Goal: Find specific page/section: Find specific page/section

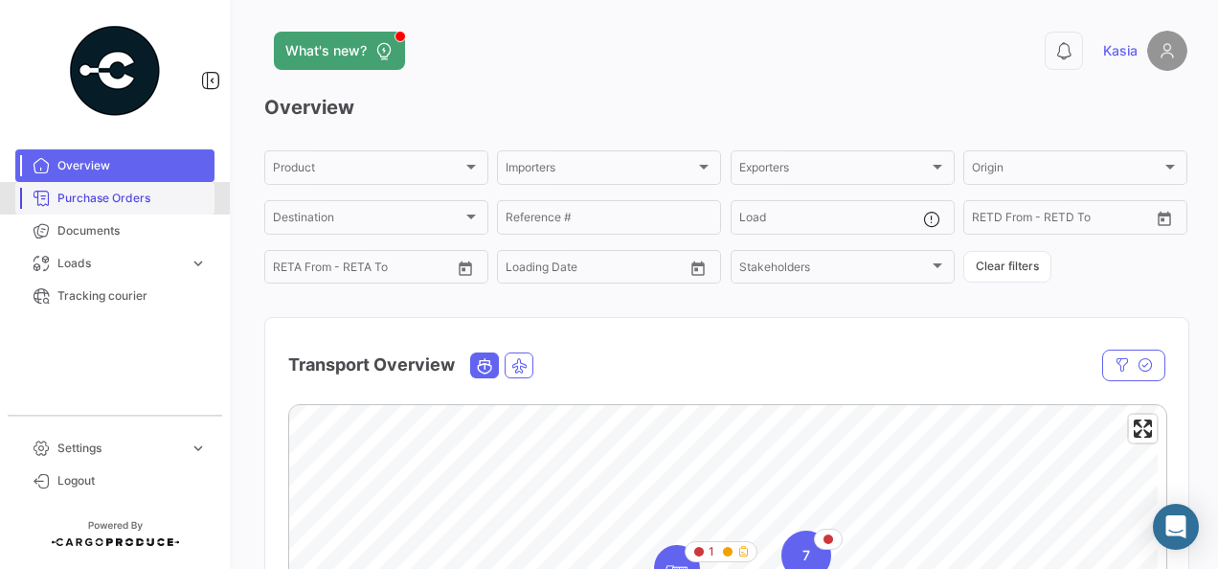
click at [133, 191] on span "Purchase Orders" at bounding box center [131, 198] width 149 height 17
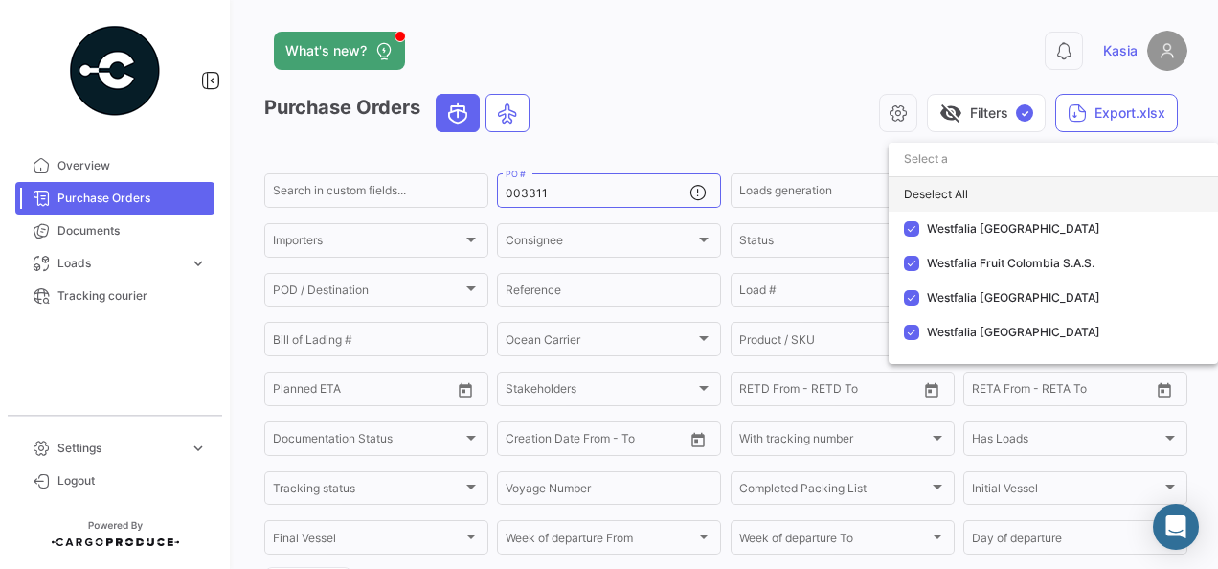
click at [1021, 200] on div "Deselect All" at bounding box center [1054, 194] width 330 height 34
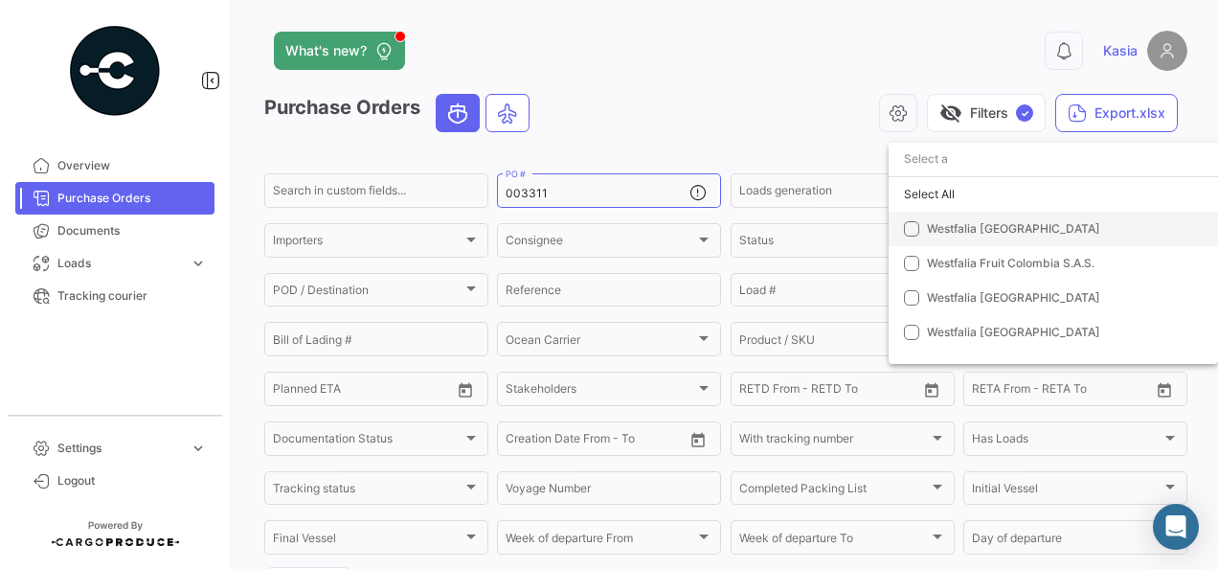
click at [969, 234] on span "Westfalia [GEOGRAPHIC_DATA]" at bounding box center [1013, 228] width 173 height 14
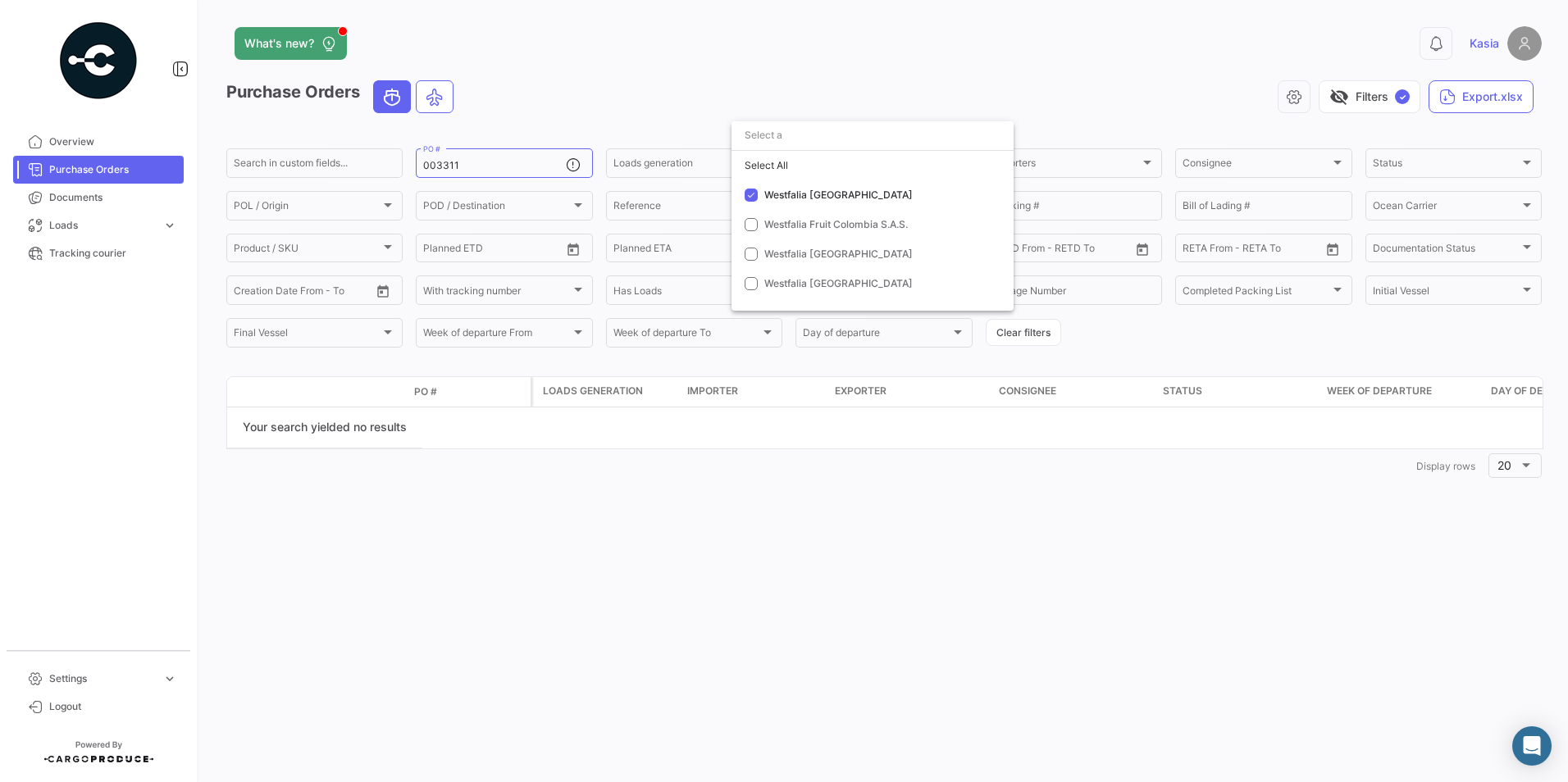
click at [621, 486] on div at bounding box center [784, 391] width 1568 height 782
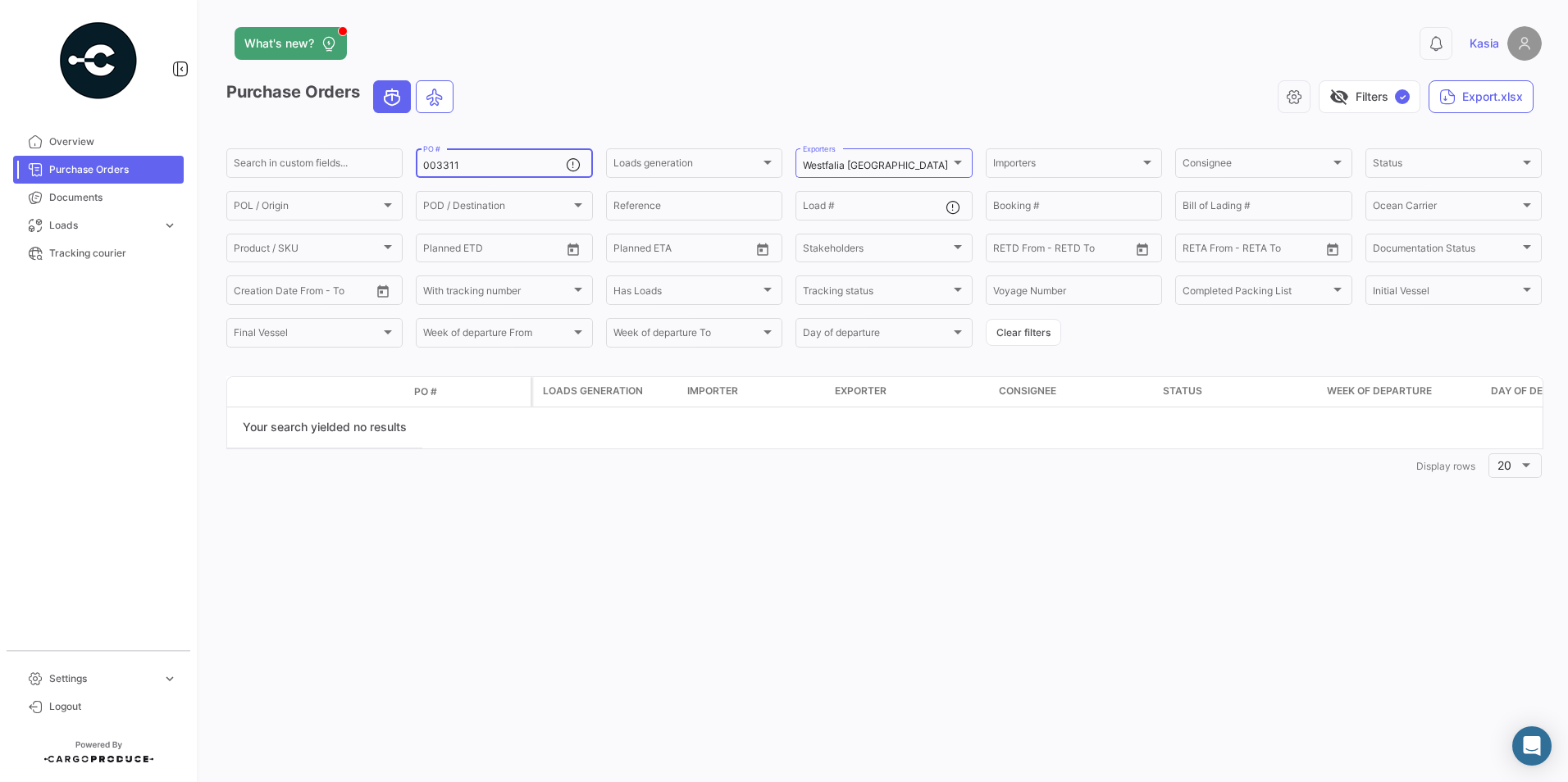
click at [484, 166] on input "003311" at bounding box center [494, 165] width 142 height 11
drag, startPoint x: 469, startPoint y: 169, endPoint x: 500, endPoint y: 169, distance: 31.0
click at [484, 171] on input "003312" at bounding box center [494, 165] width 142 height 11
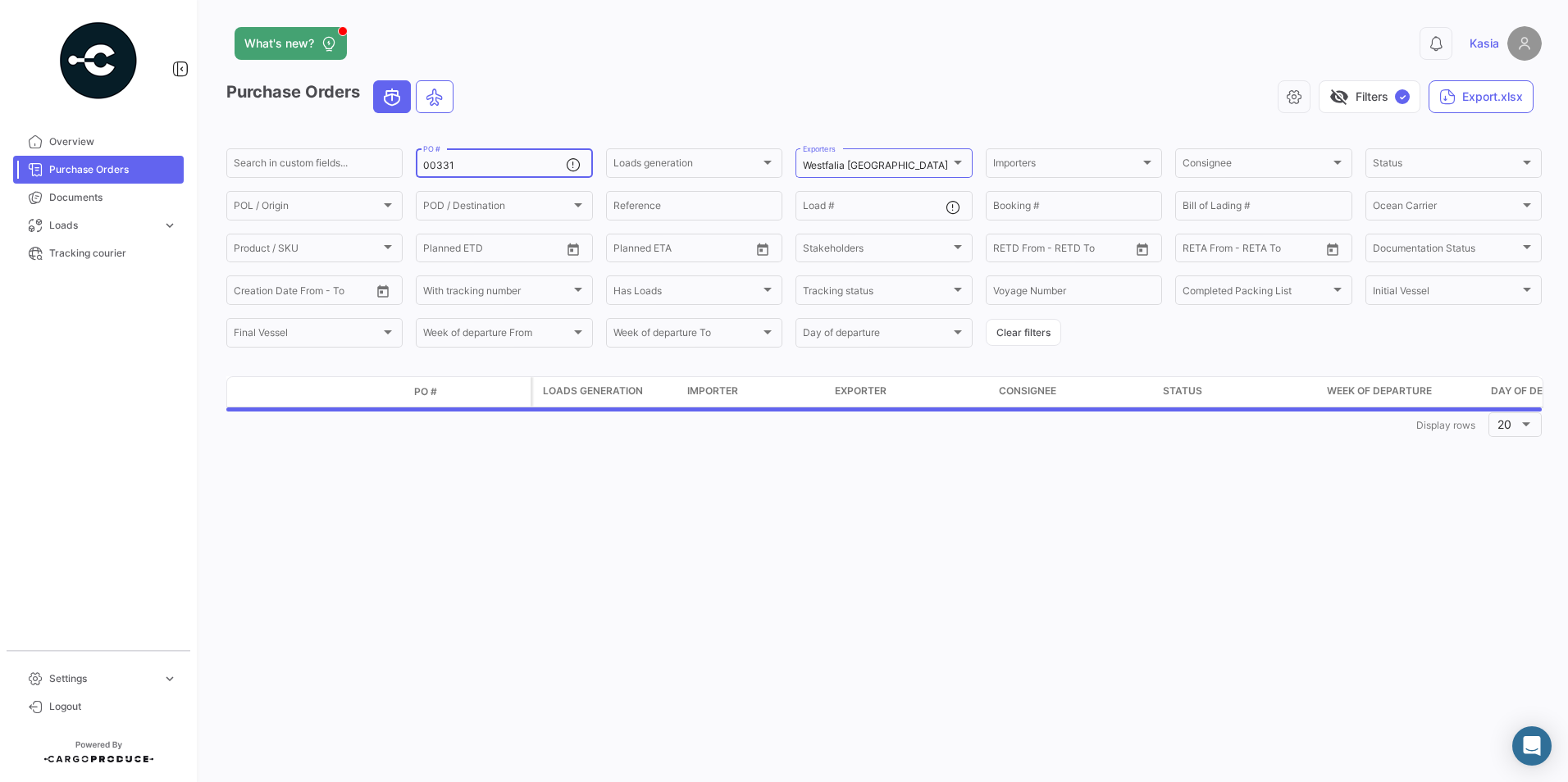
type input "003313"
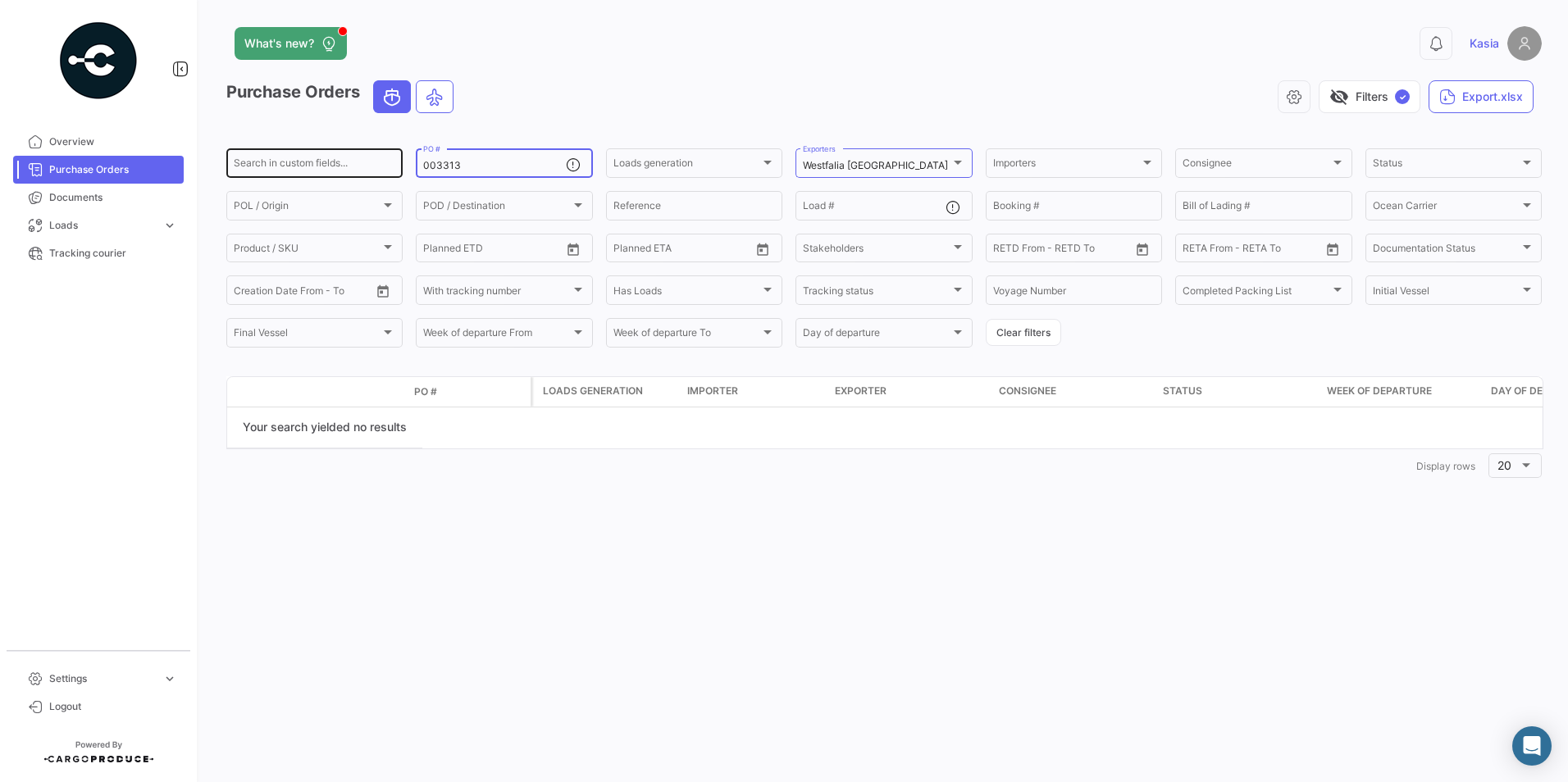
drag, startPoint x: 497, startPoint y: 165, endPoint x: 348, endPoint y: 164, distance: 149.0
click at [0, 0] on div "Search in custom fields... 003313 PO # Loads generation Loads generation Westfa…" at bounding box center [0, 0] width 0 height 0
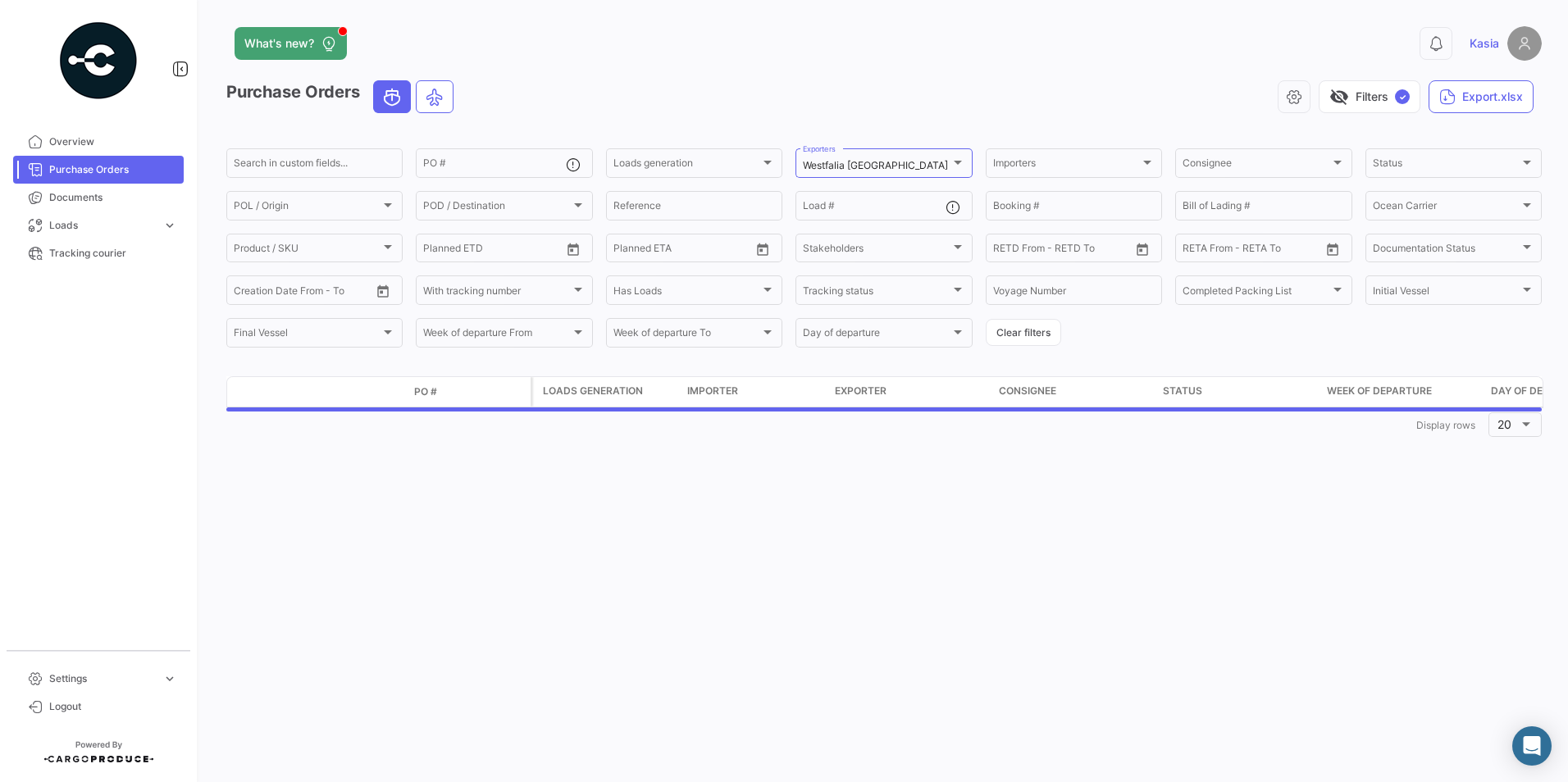
click at [654, 68] on app-header "What's new? 0 Kasia" at bounding box center [883, 53] width 1315 height 54
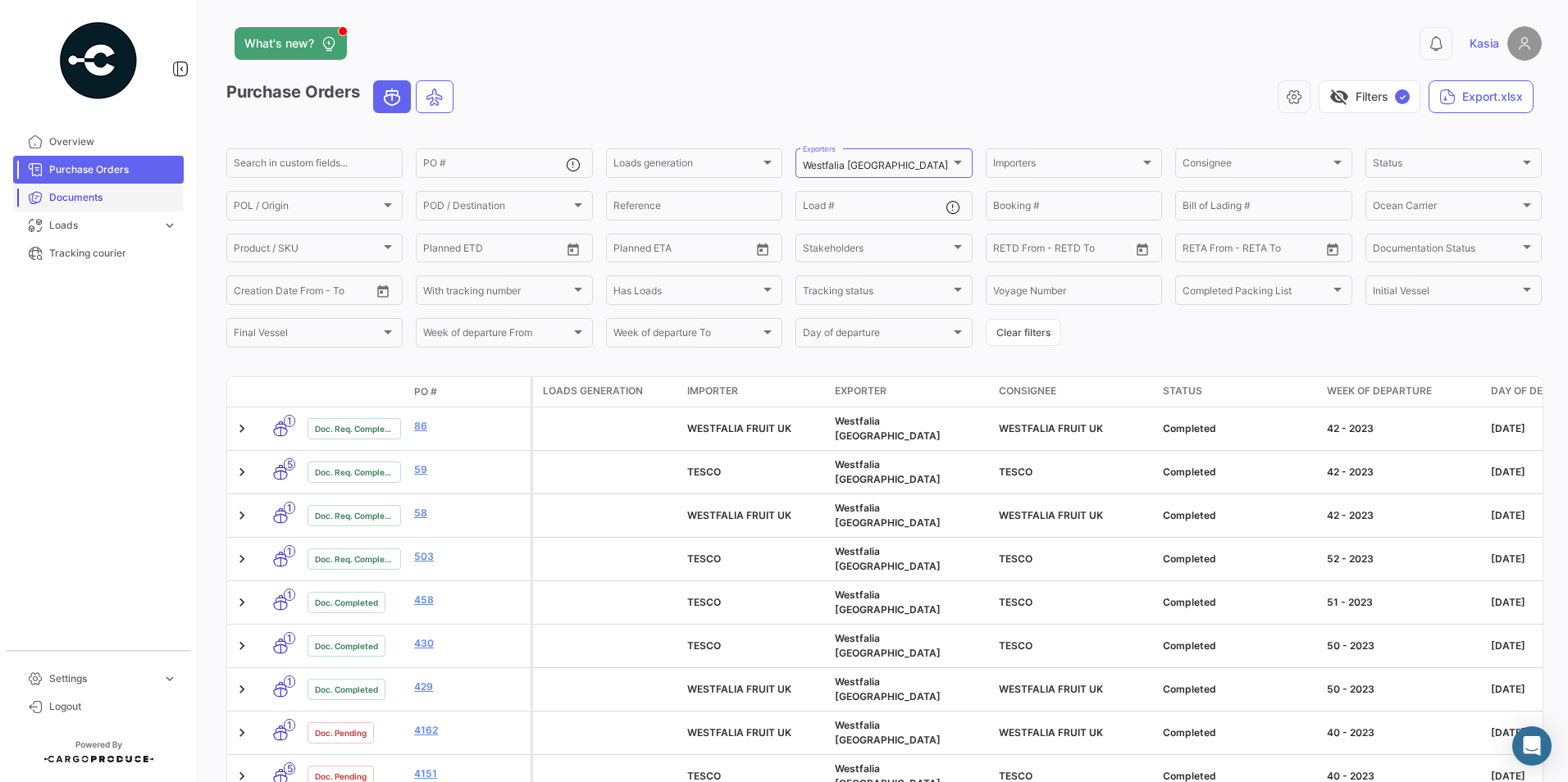
click at [82, 195] on span "Documents" at bounding box center [112, 197] width 128 height 15
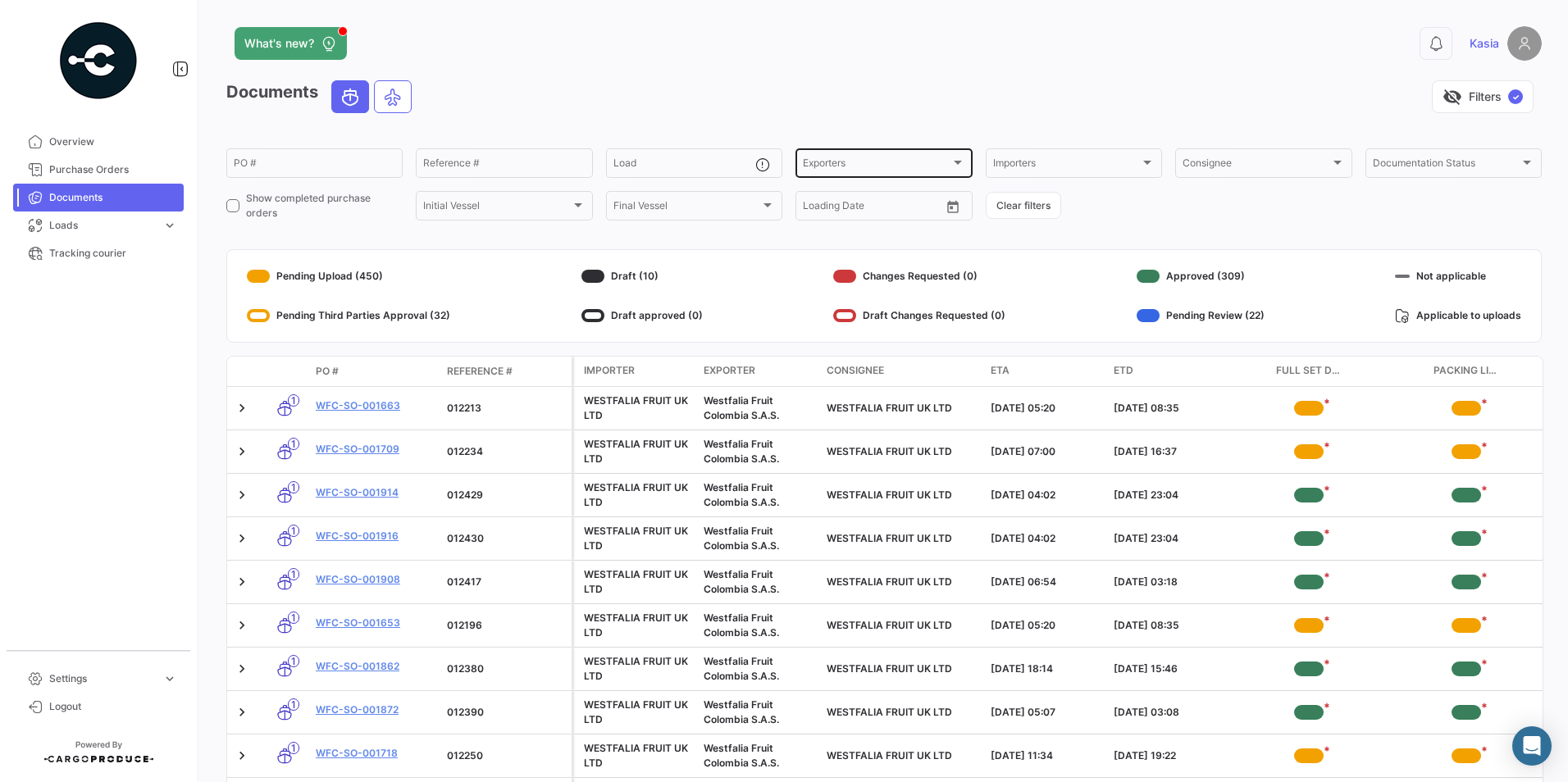
click at [864, 164] on div "Exporters" at bounding box center [876, 165] width 146 height 11
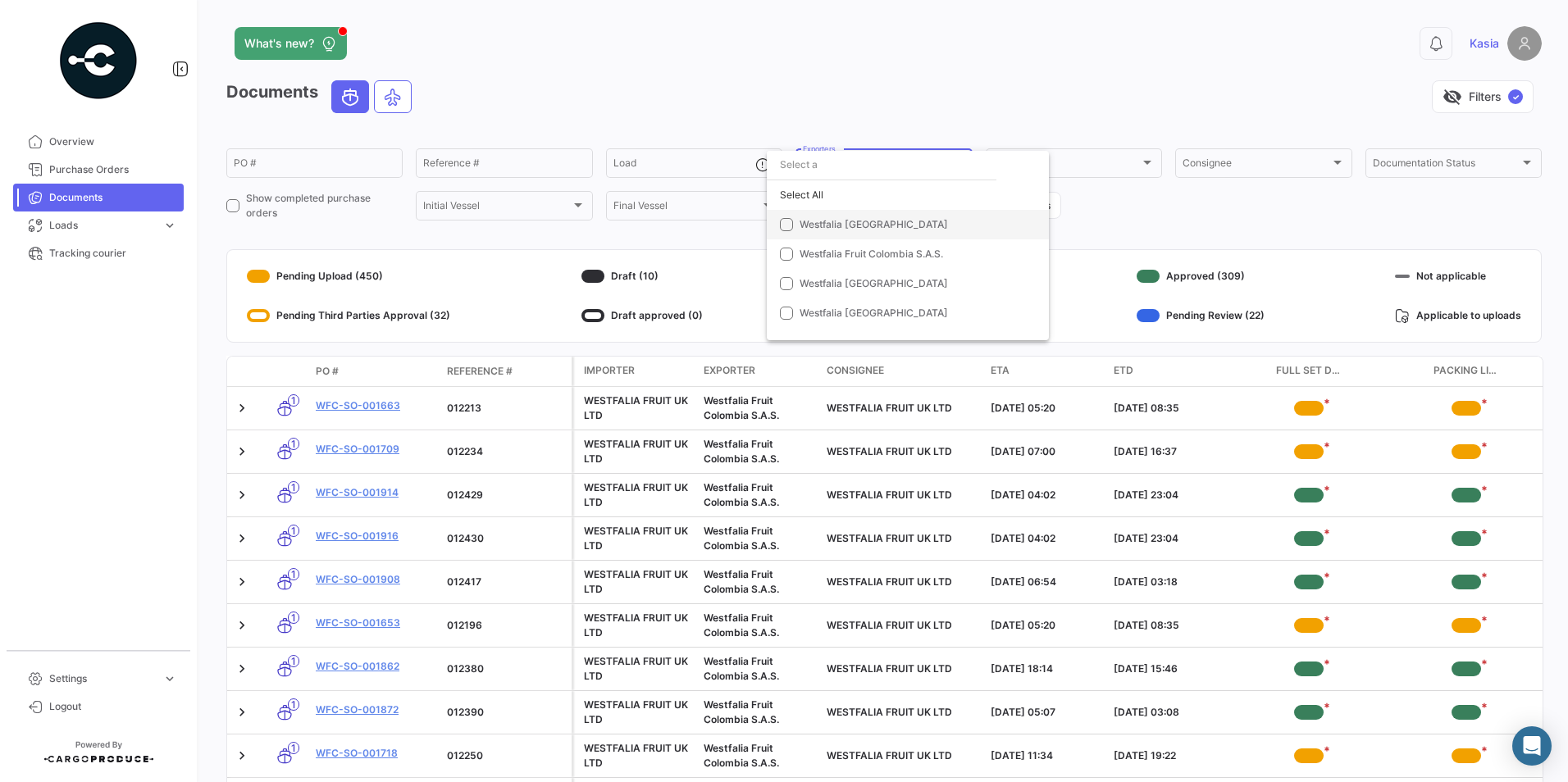
click at [853, 231] on span "Westfalia [GEOGRAPHIC_DATA]" at bounding box center [914, 224] width 229 height 15
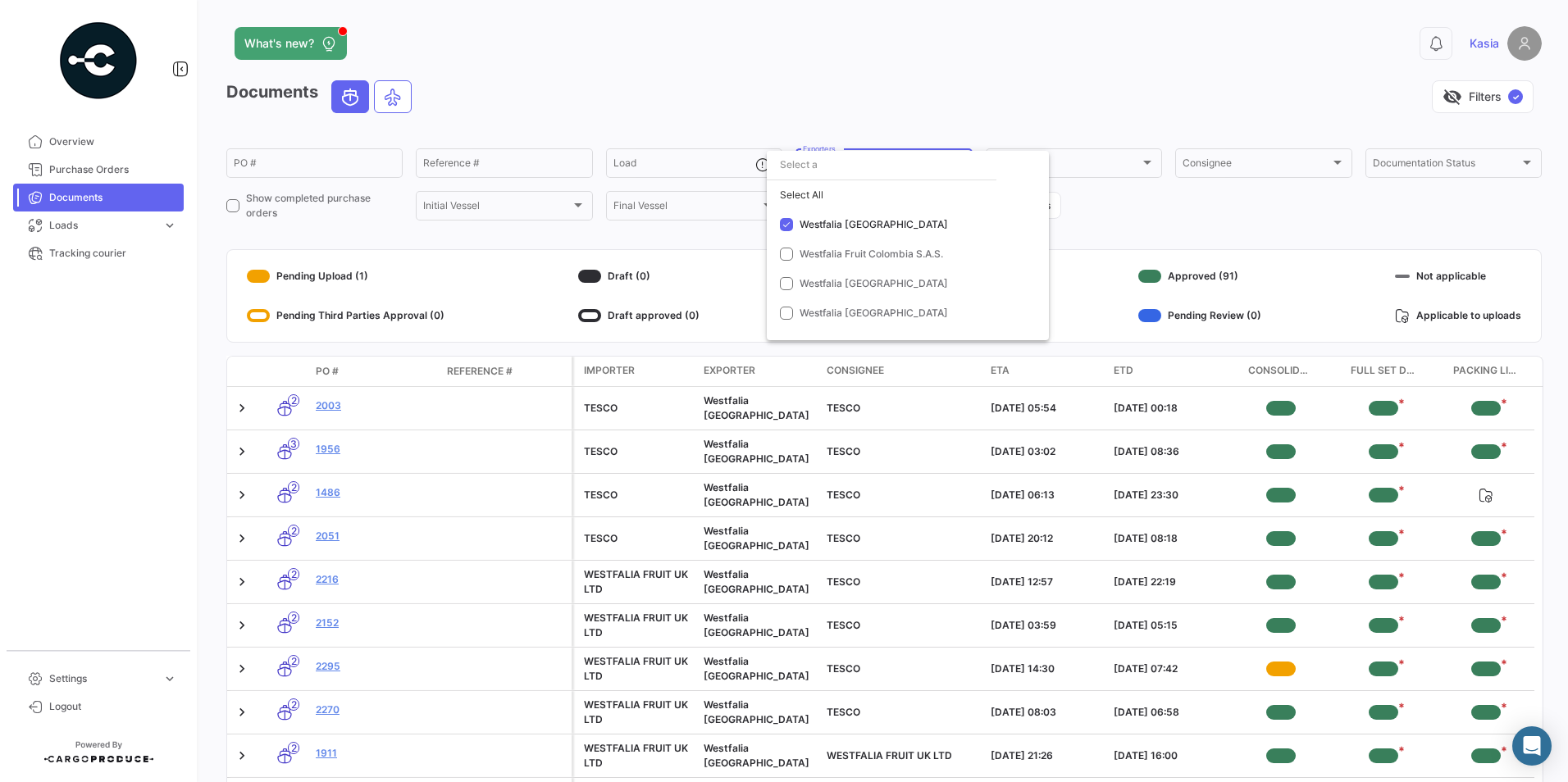
click at [602, 50] on div at bounding box center [784, 391] width 1568 height 782
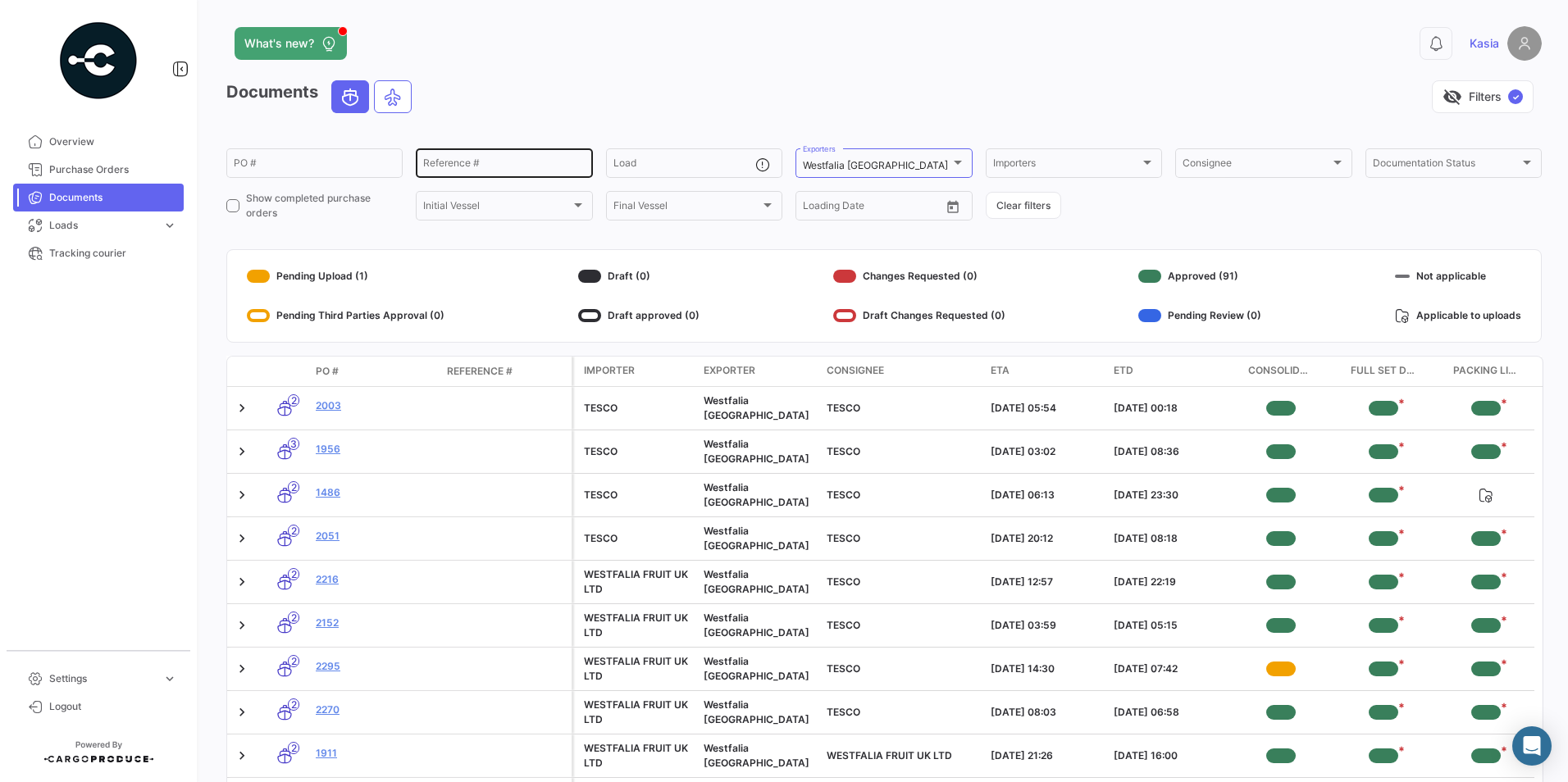
click at [501, 161] on input "Reference #" at bounding box center [503, 165] width 162 height 11
click at [341, 157] on div "PO #" at bounding box center [314, 162] width 162 height 32
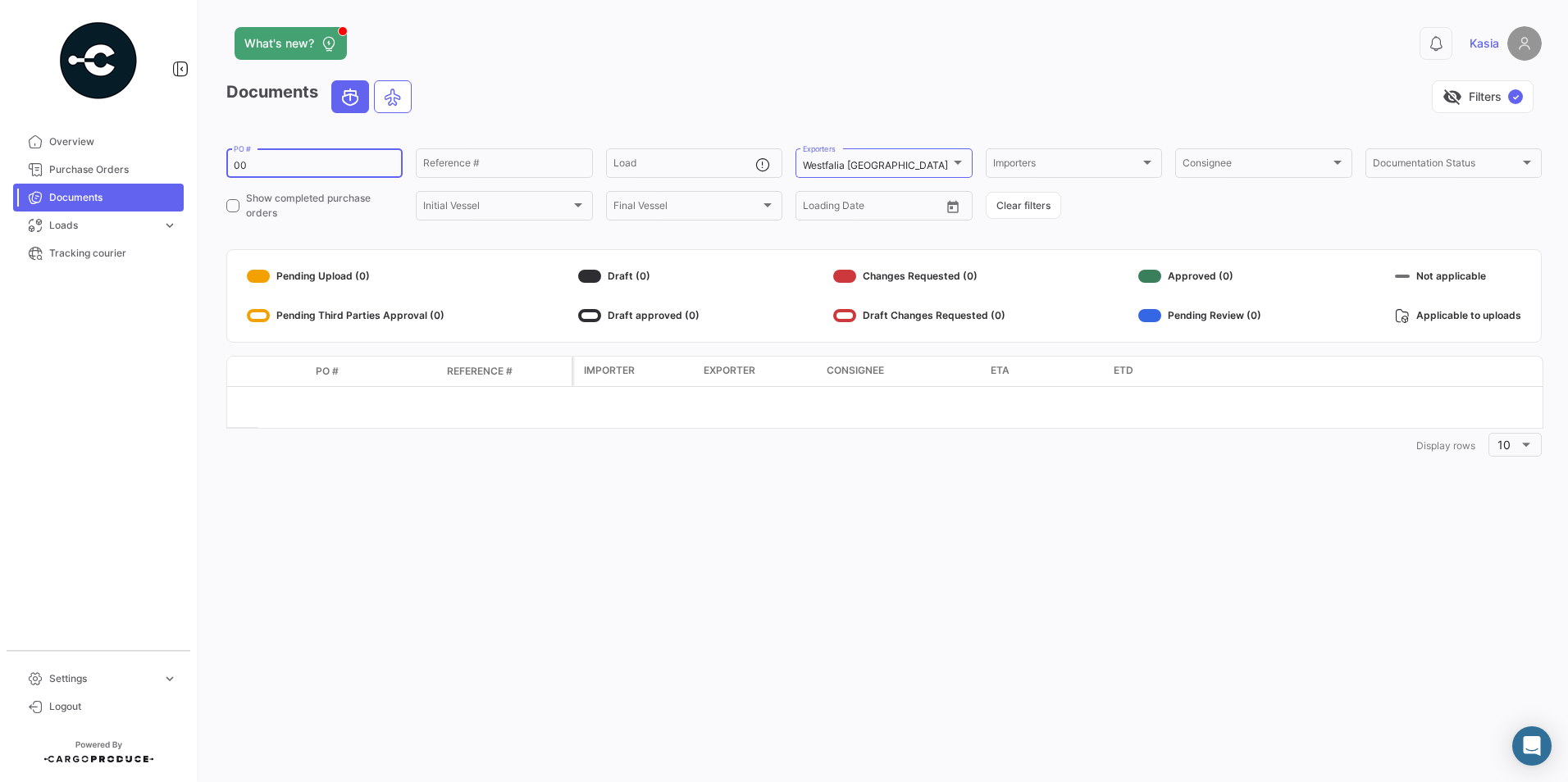
type input "0"
type input "3"
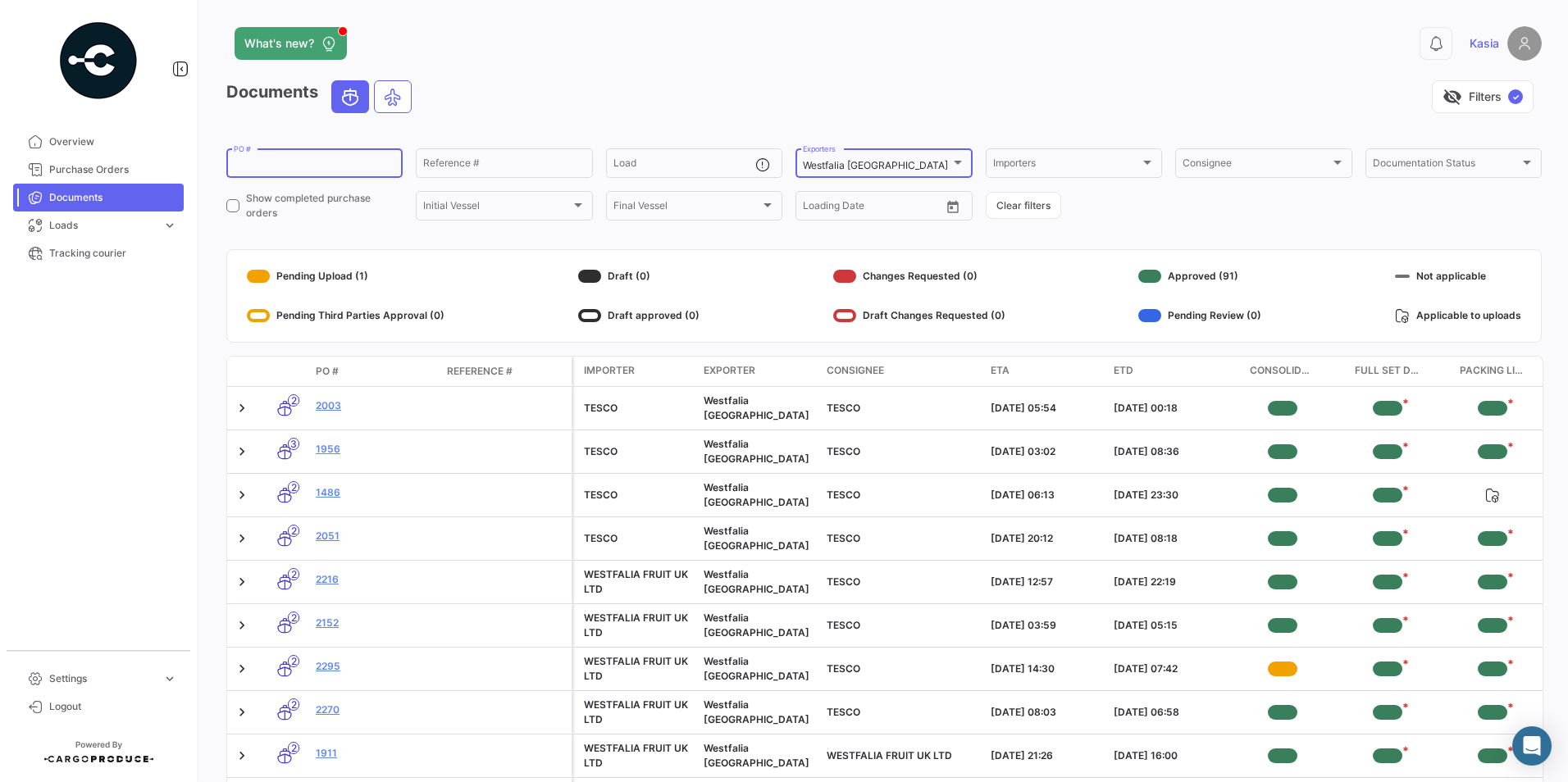
click at [858, 168] on mat-select-trigger "Westfalia [GEOGRAPHIC_DATA]" at bounding box center [876, 165] width 146 height 12
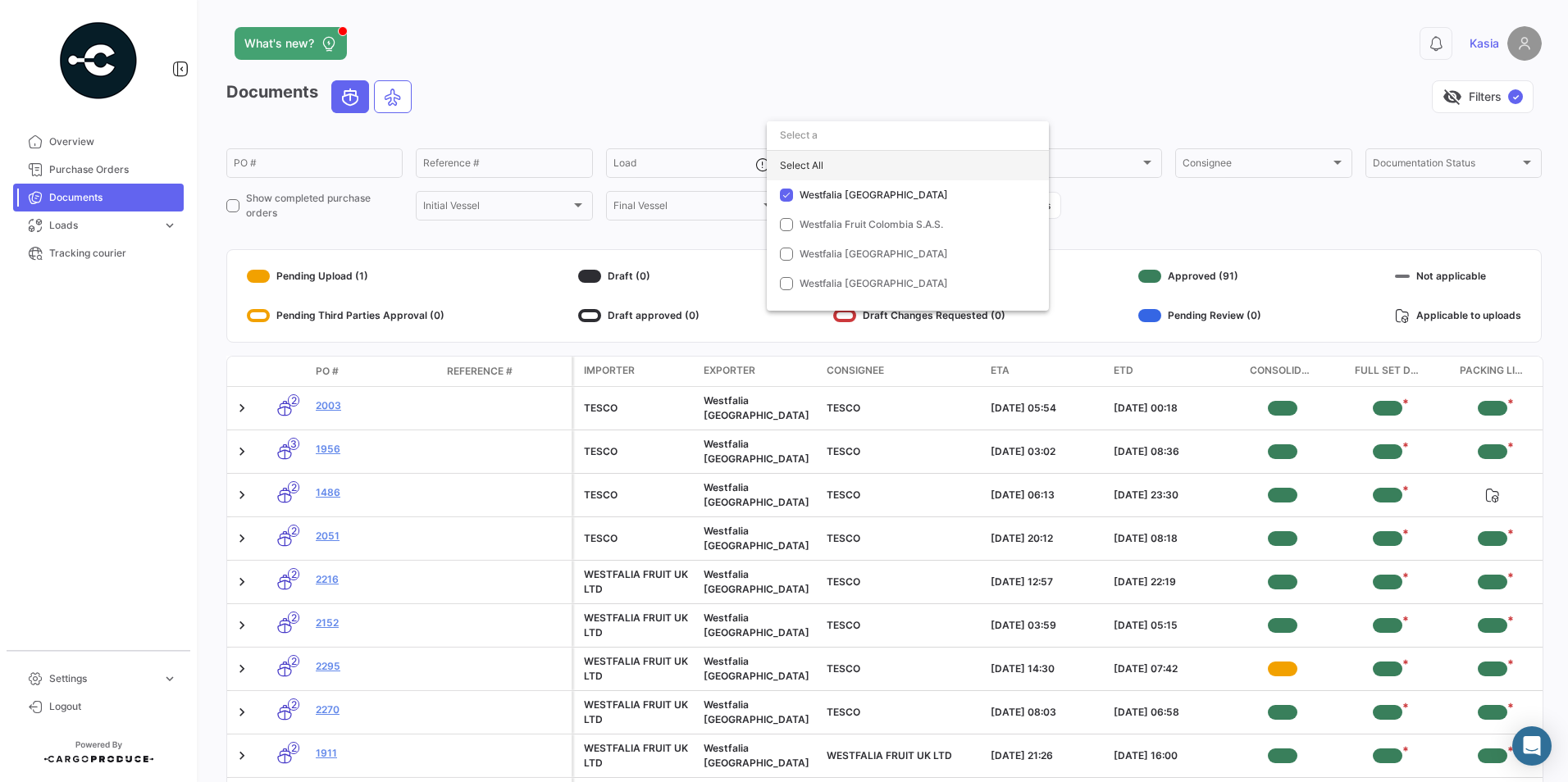
click at [856, 169] on div "Select All" at bounding box center [908, 165] width 282 height 29
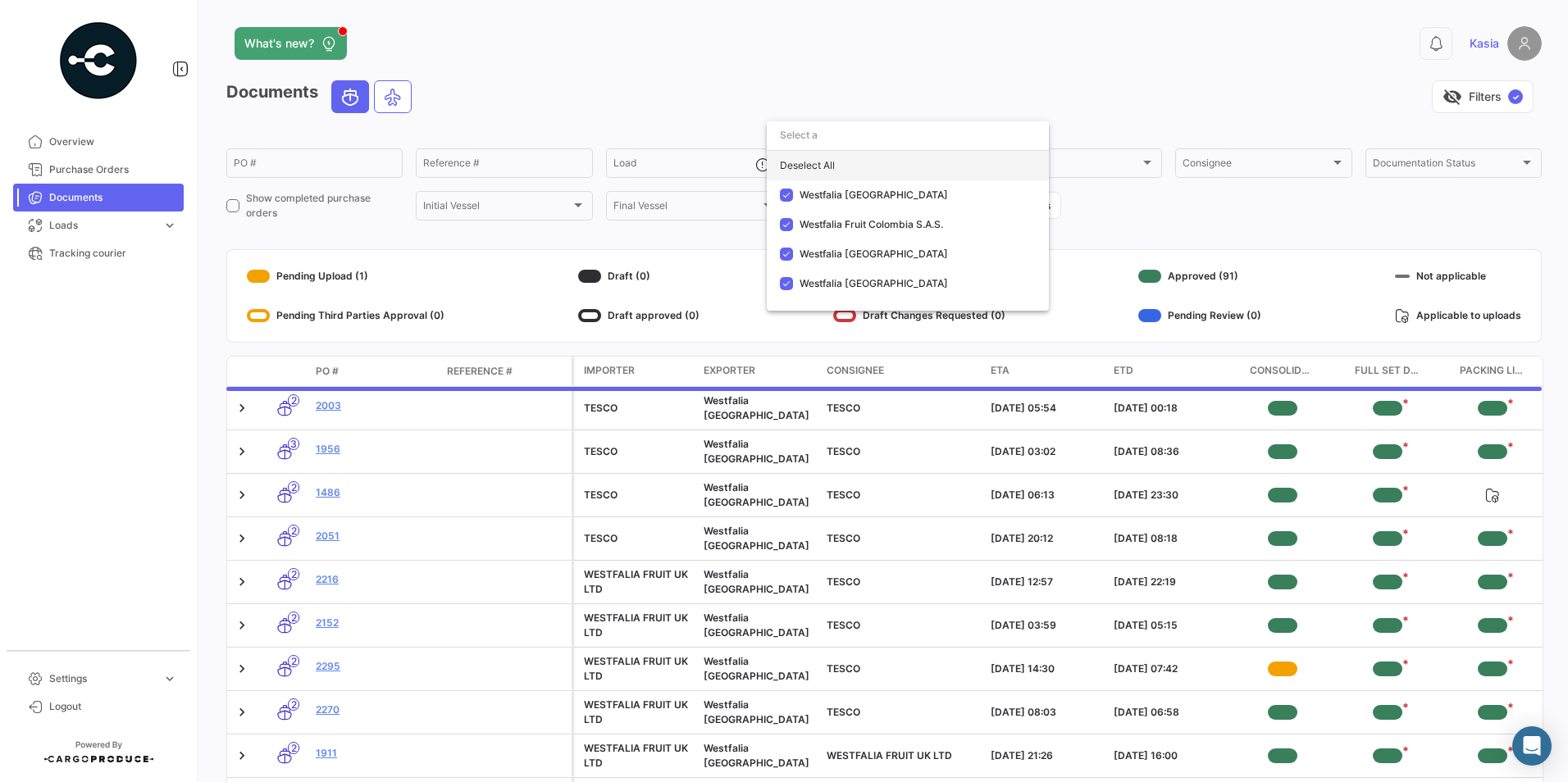
click at [856, 169] on div "Deselect All" at bounding box center [908, 165] width 282 height 29
click at [852, 188] on span "Westfalia [GEOGRAPHIC_DATA]" at bounding box center [873, 194] width 148 height 12
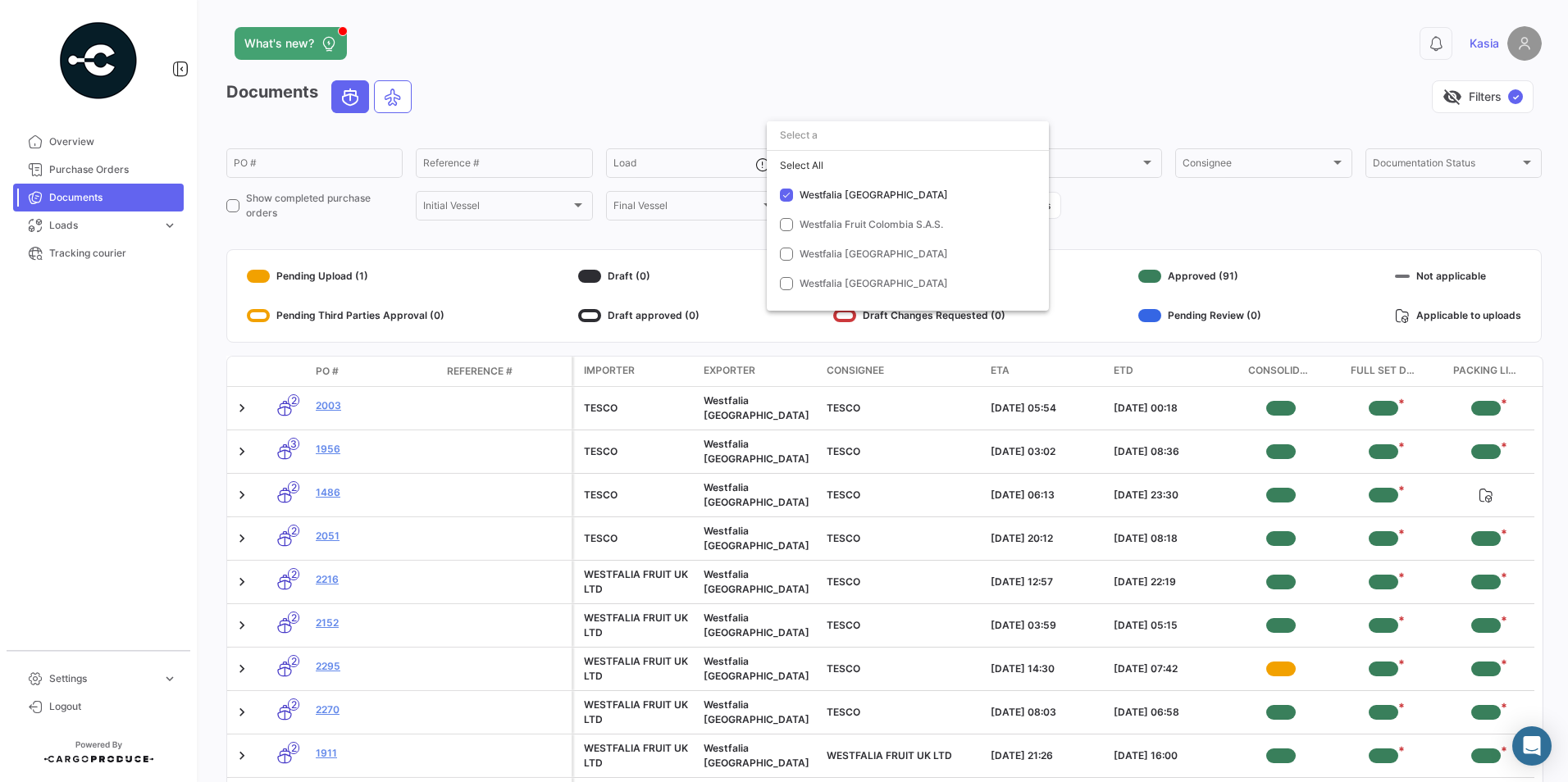
click at [652, 91] on div at bounding box center [784, 391] width 1568 height 782
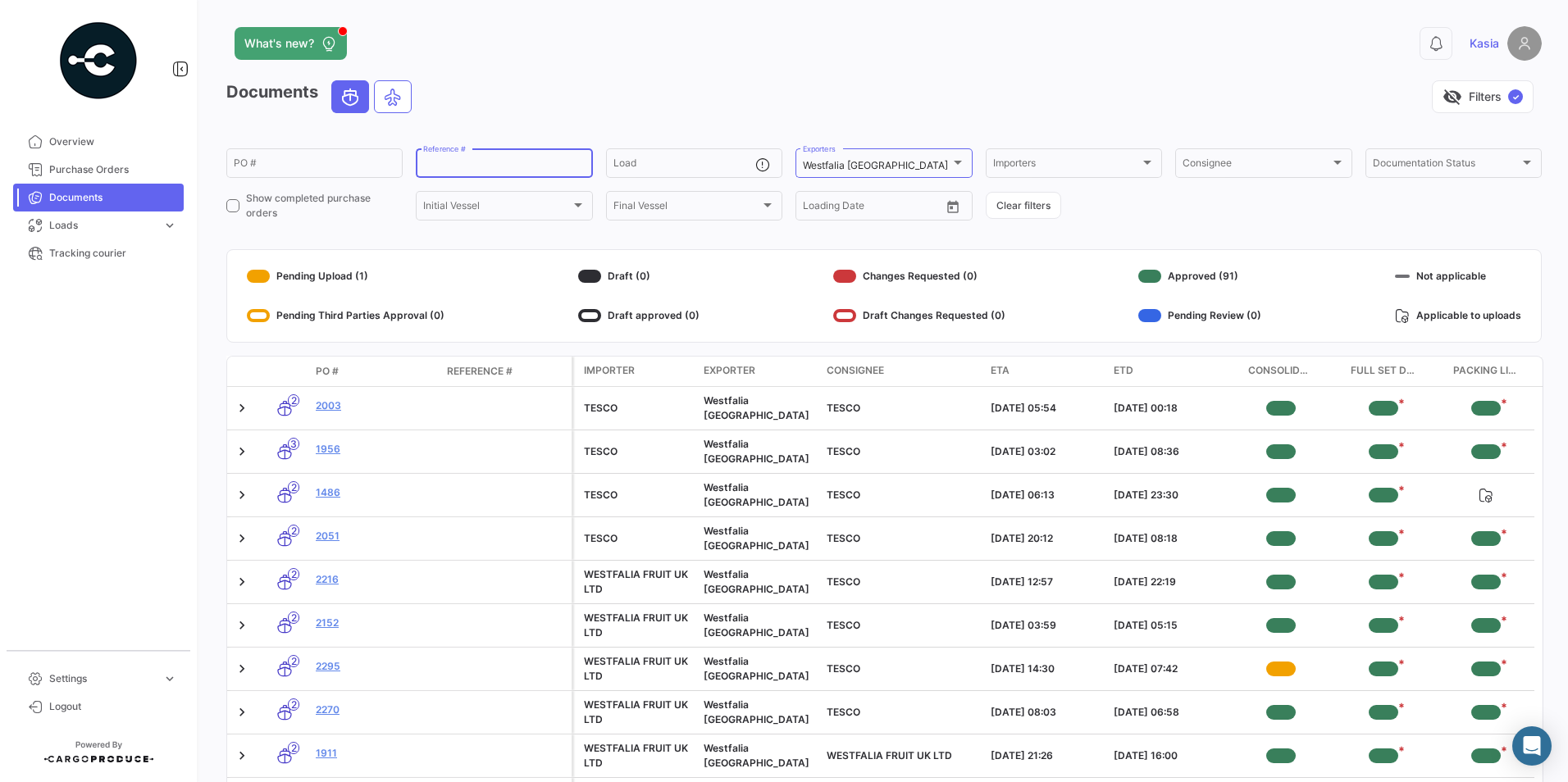
click at [511, 169] on input "Reference #" at bounding box center [503, 165] width 162 height 11
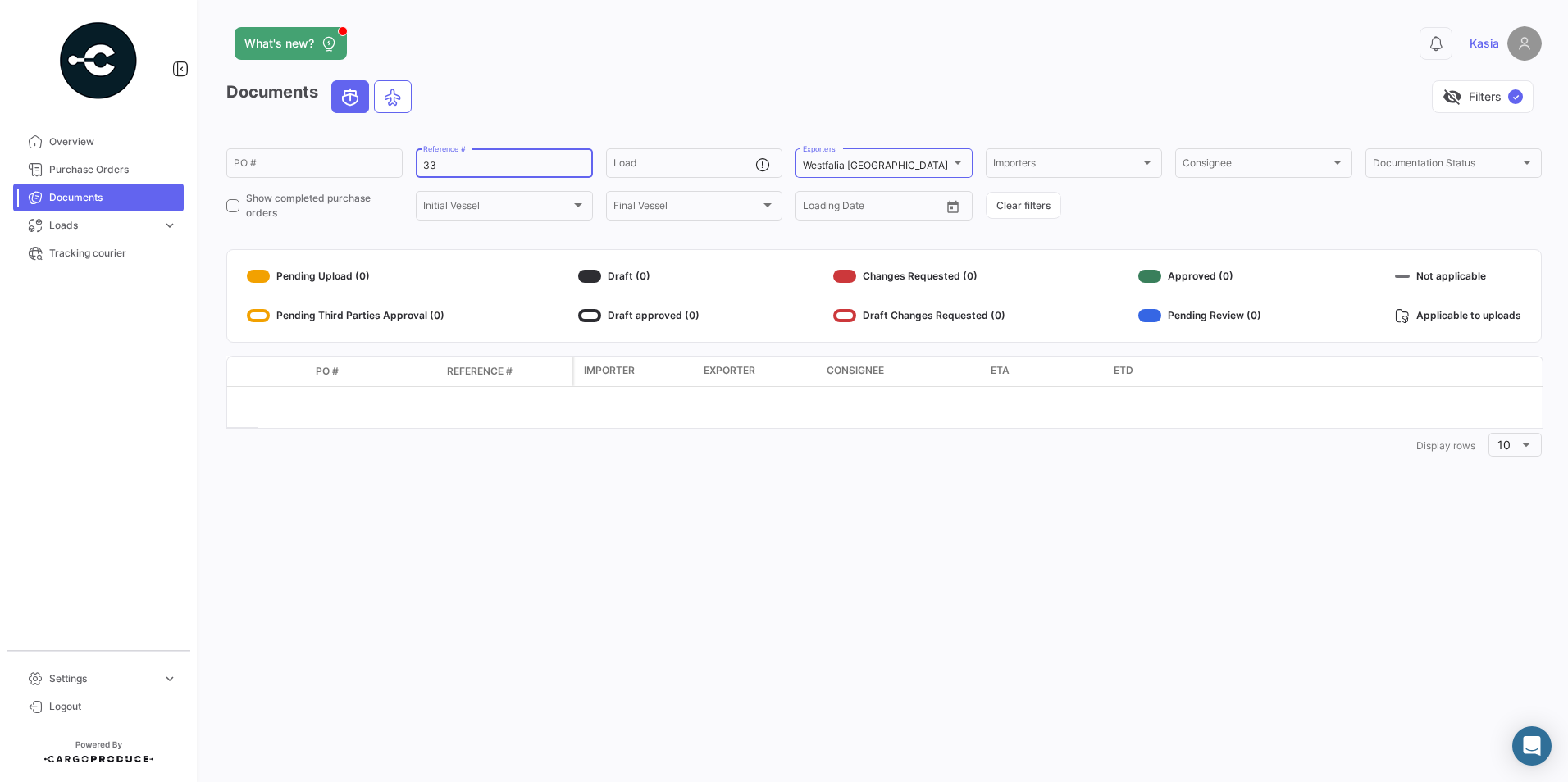
type input "3"
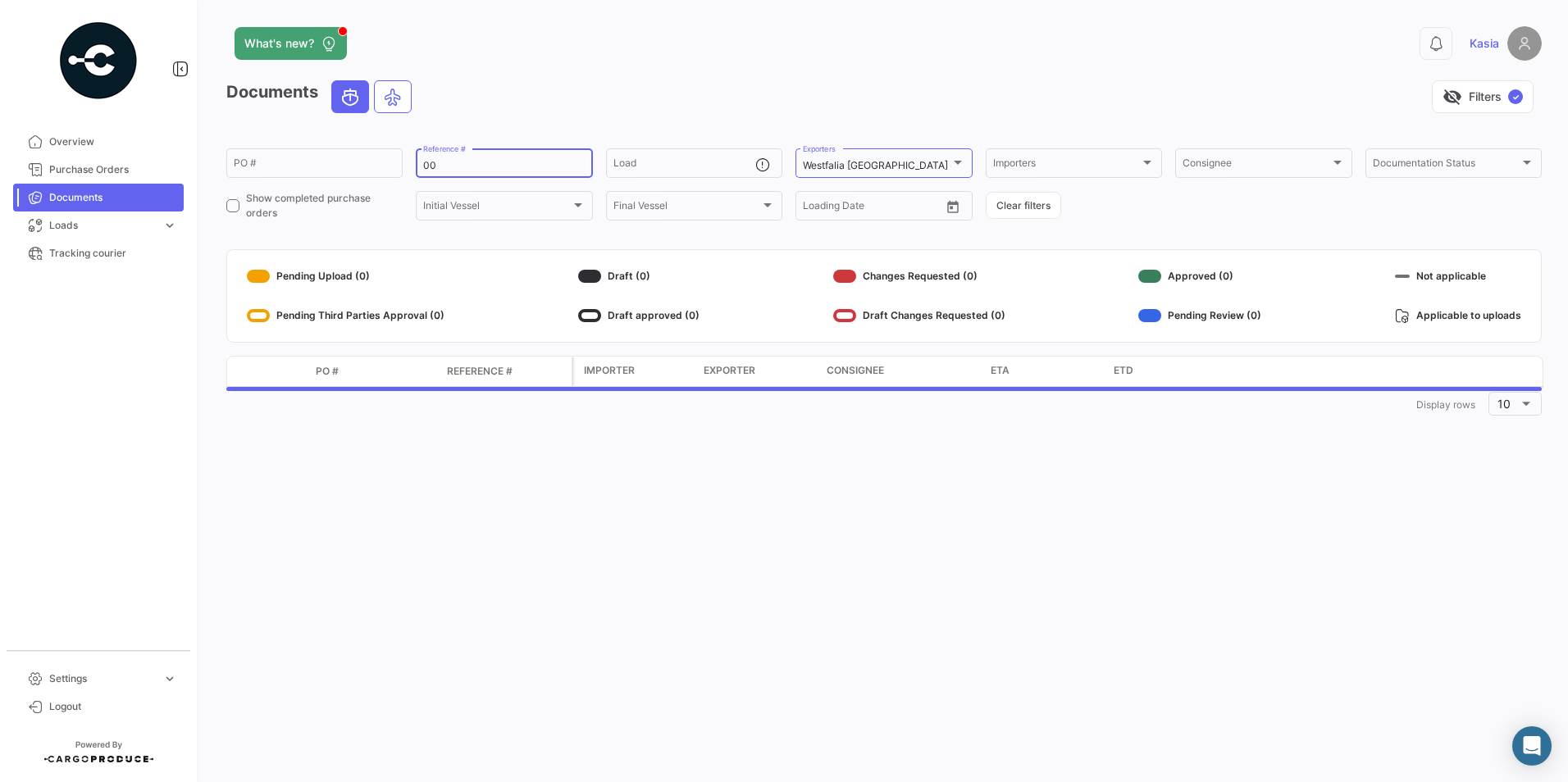
type input "0"
click at [786, 74] on app-header "What's new? 0 Kasia" at bounding box center [883, 53] width 1315 height 54
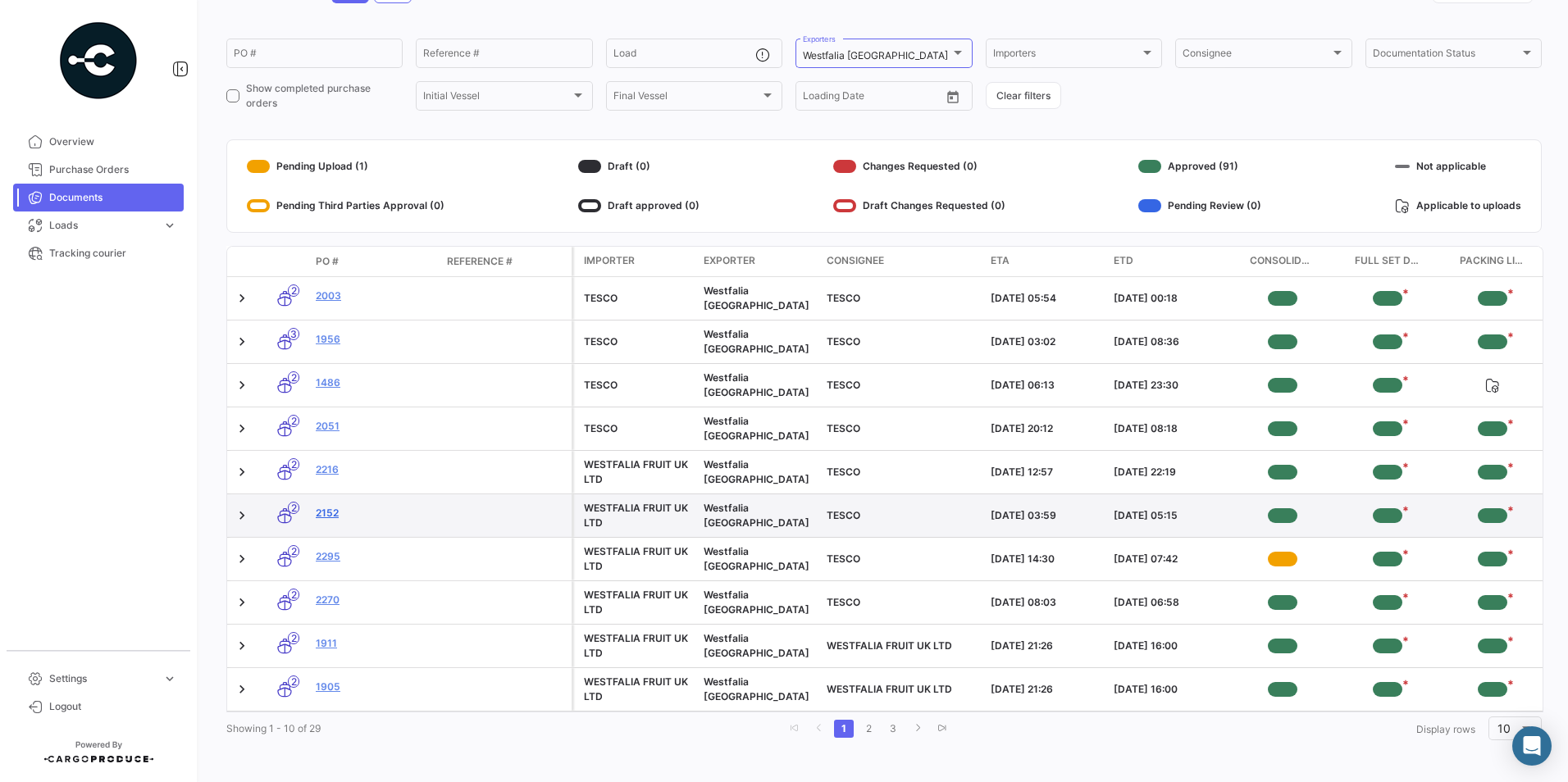
scroll to position [111, 0]
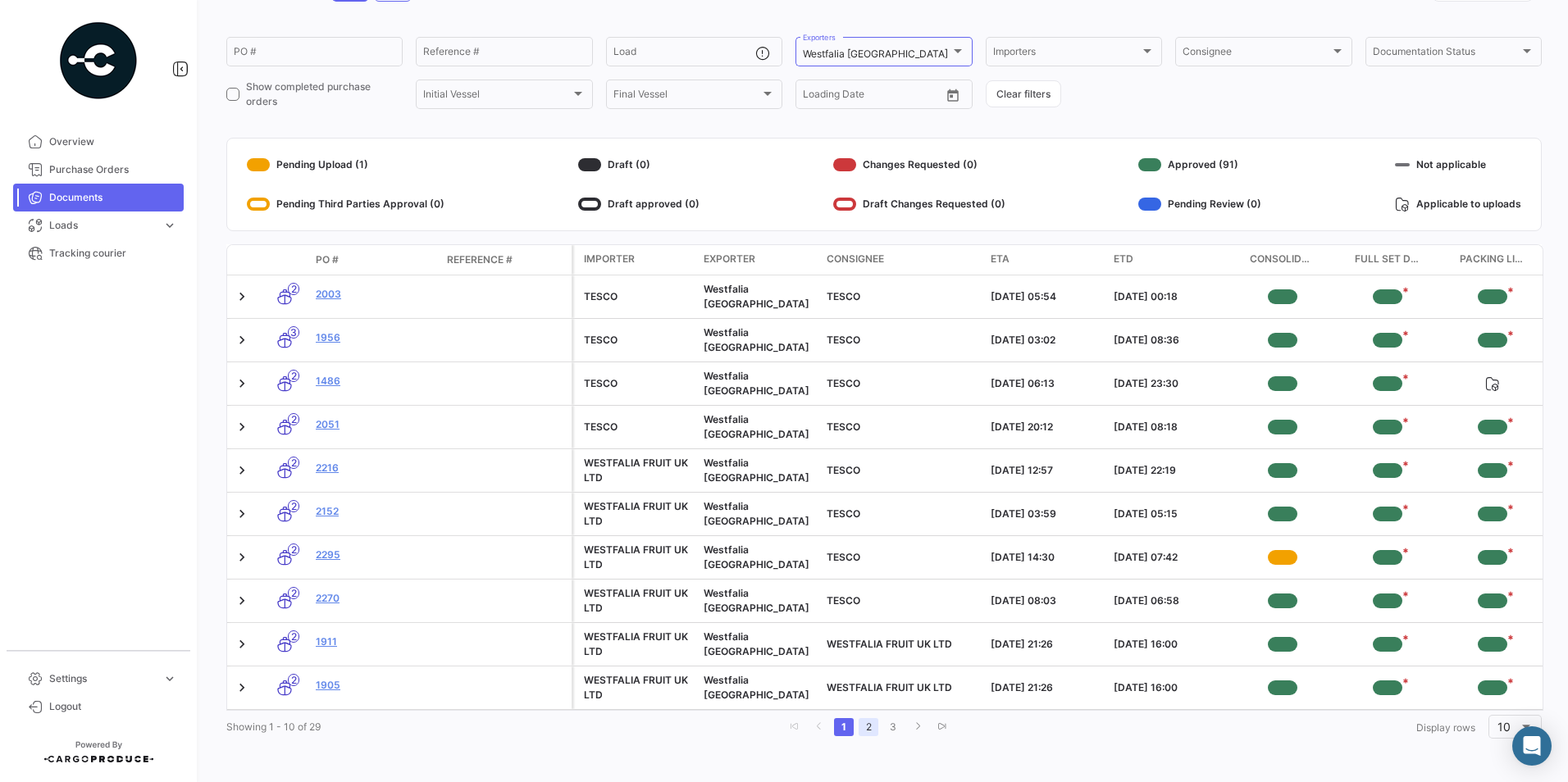
click at [858, 486] on link "2" at bounding box center [868, 726] width 20 height 18
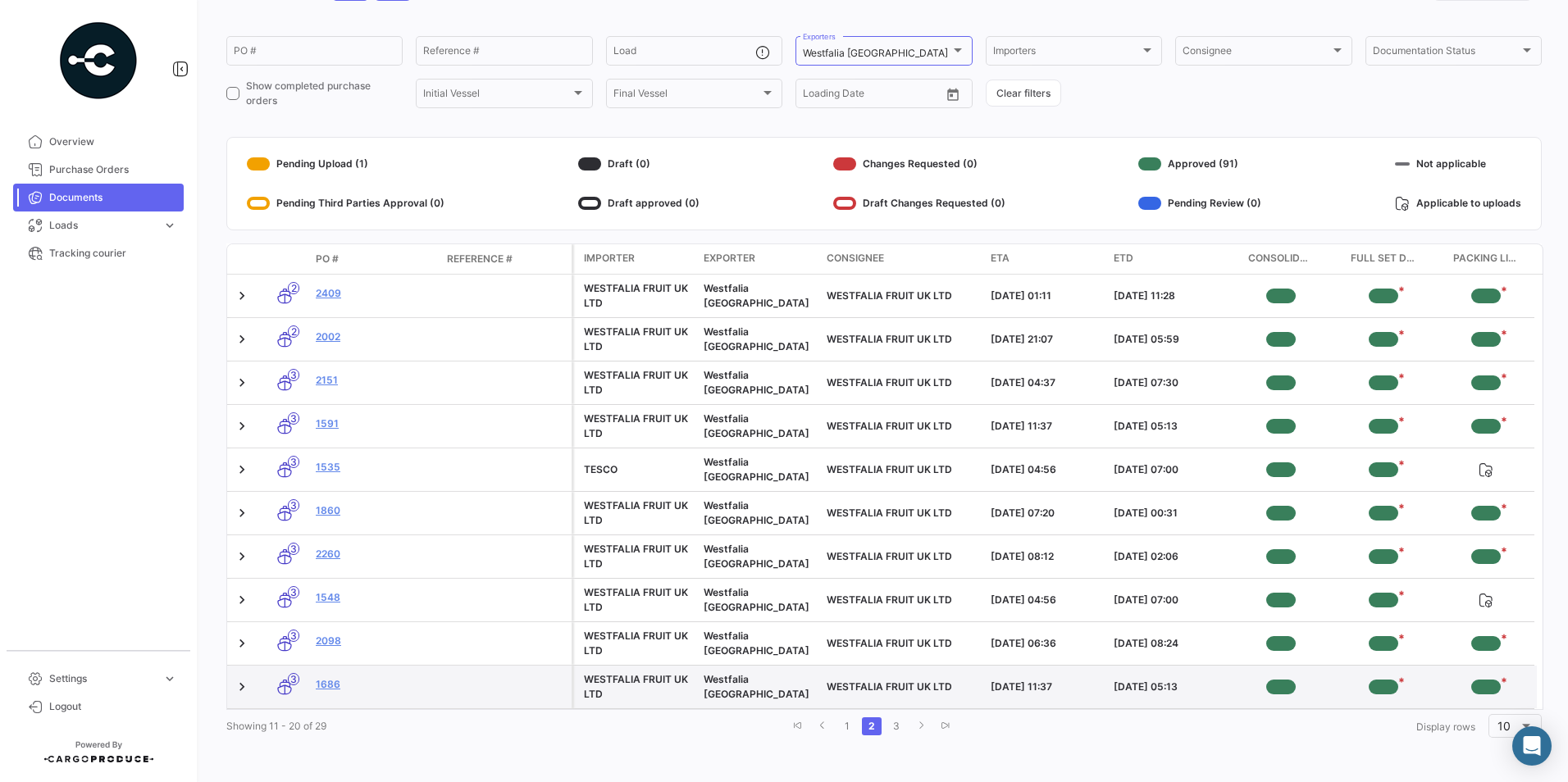
scroll to position [121, 0]
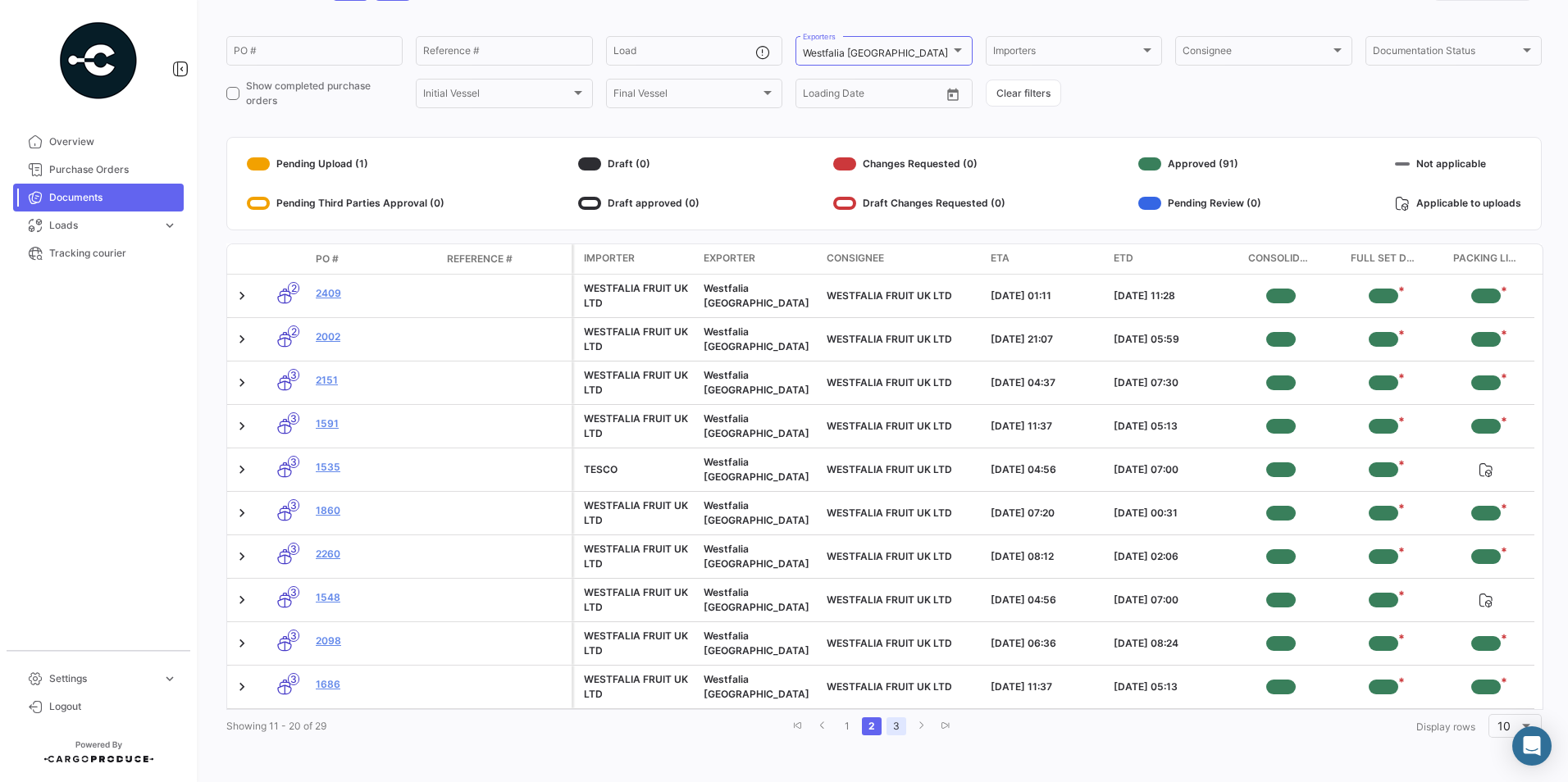
click at [890, 486] on link "3" at bounding box center [895, 726] width 20 height 18
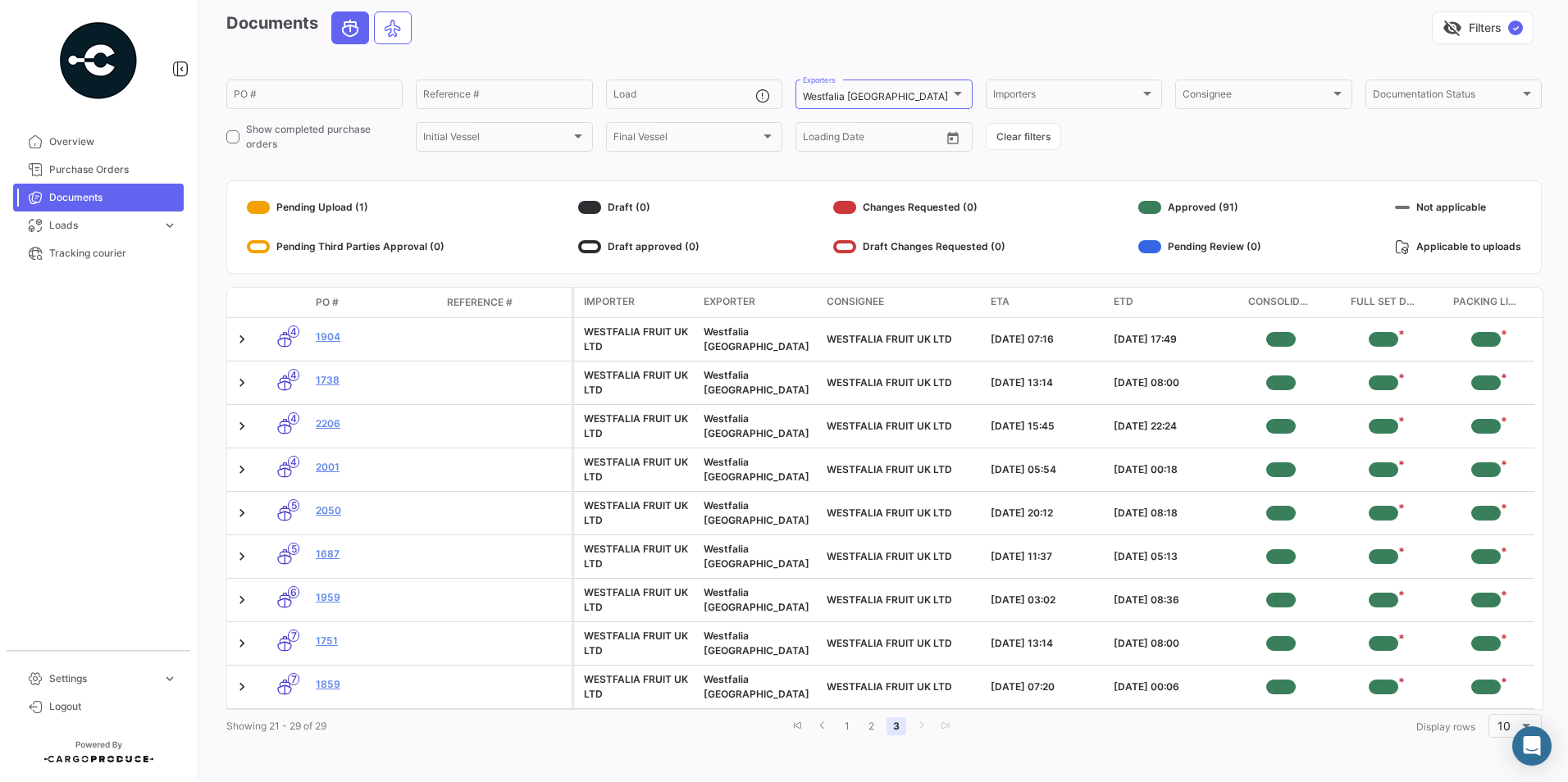
scroll to position [81, 0]
click at [837, 486] on link "1" at bounding box center [846, 726] width 20 height 18
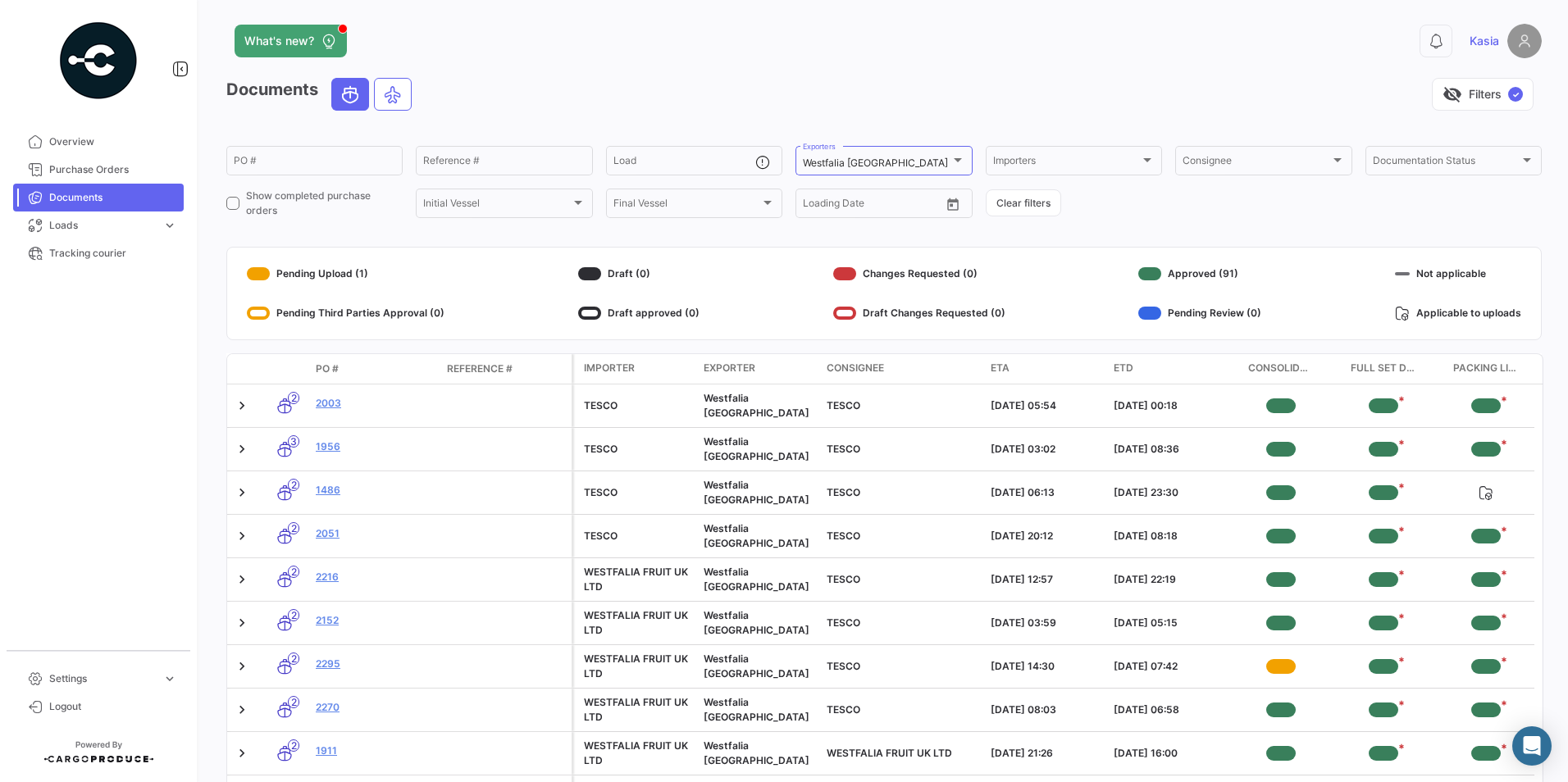
scroll to position [0, 0]
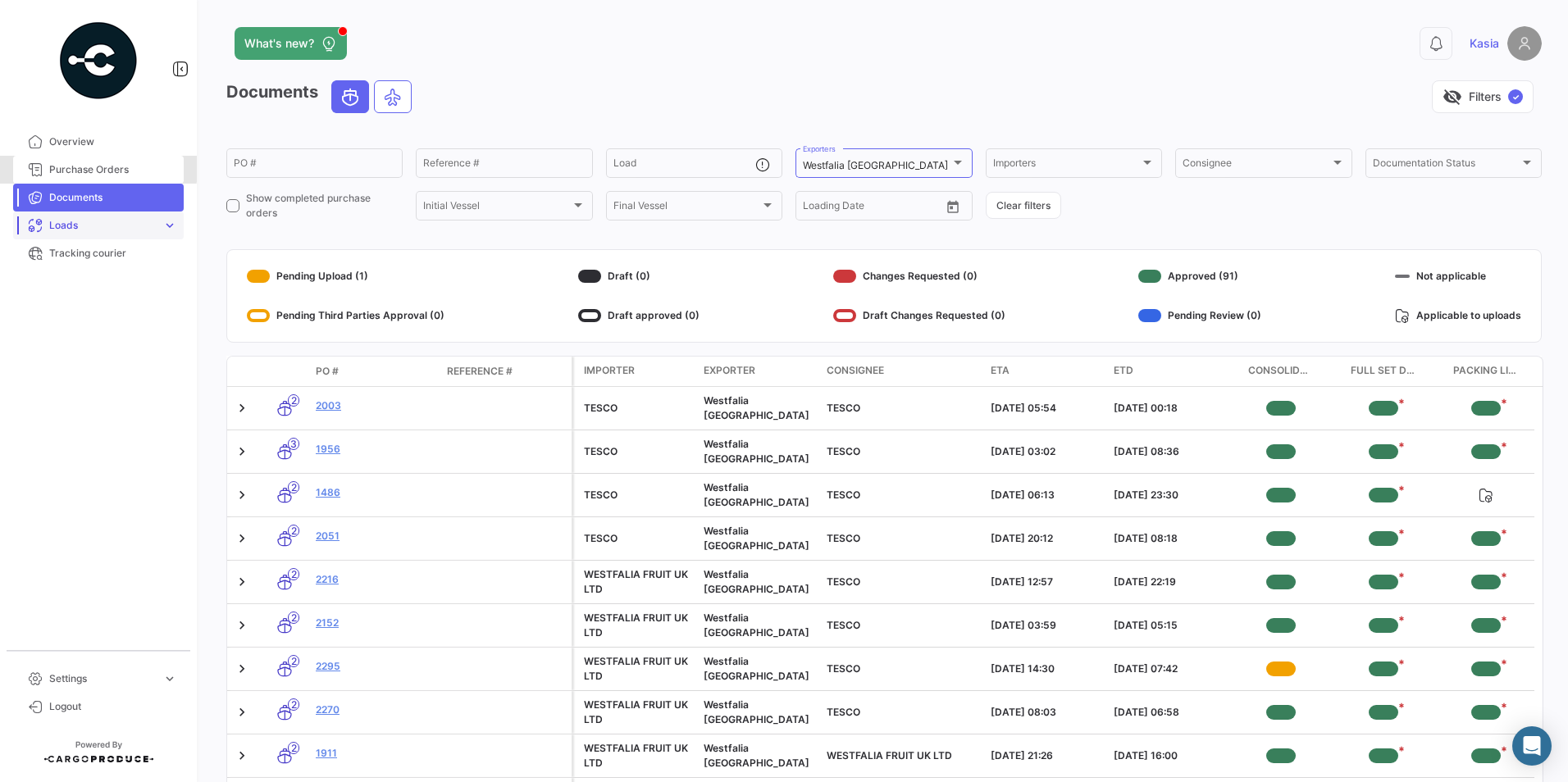
drag, startPoint x: 88, startPoint y: 168, endPoint x: 183, endPoint y: 235, distance: 116.2
click at [88, 168] on span "Purchase Orders" at bounding box center [112, 169] width 128 height 15
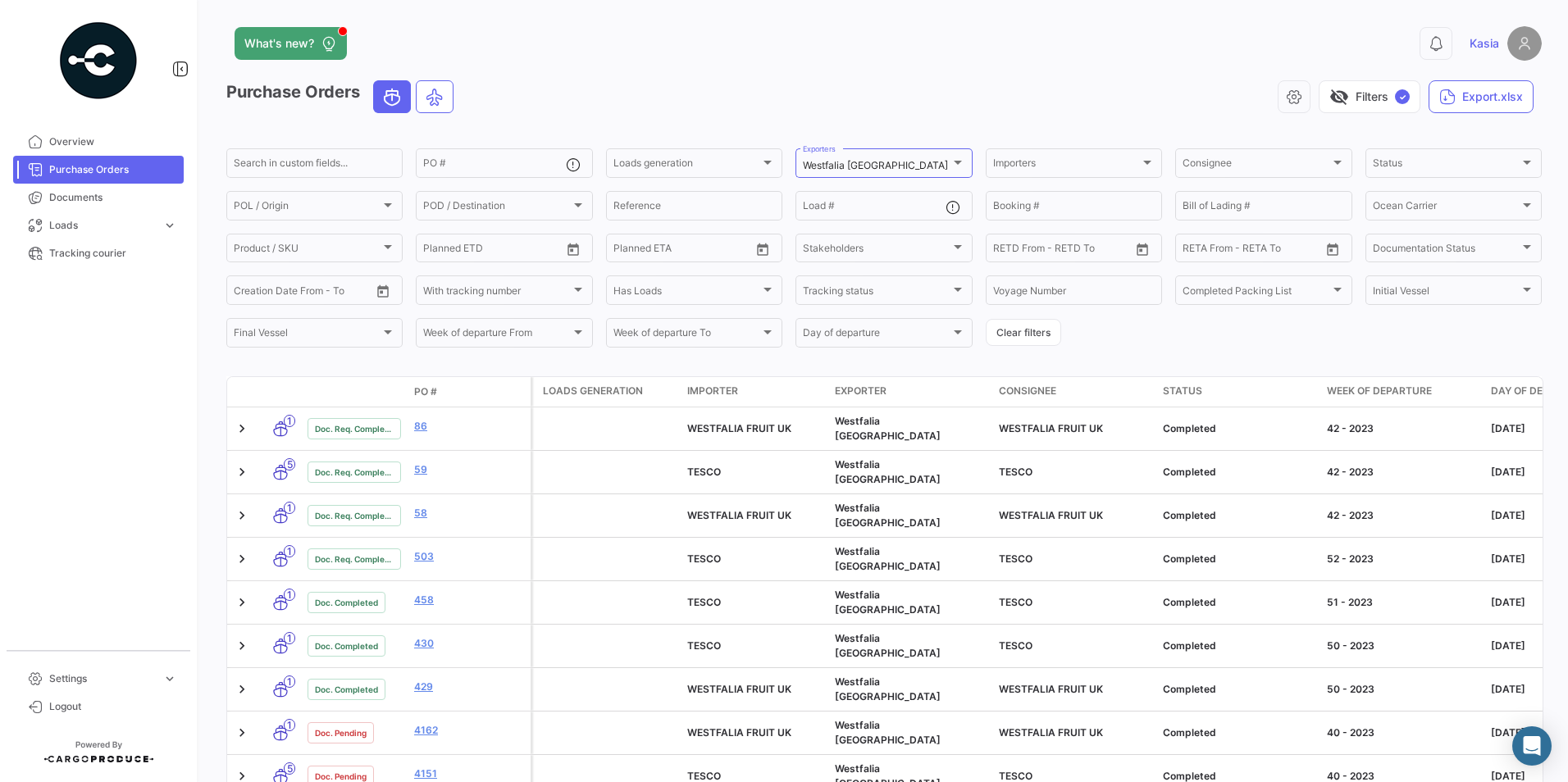
click at [427, 388] on span "PO #" at bounding box center [425, 391] width 23 height 15
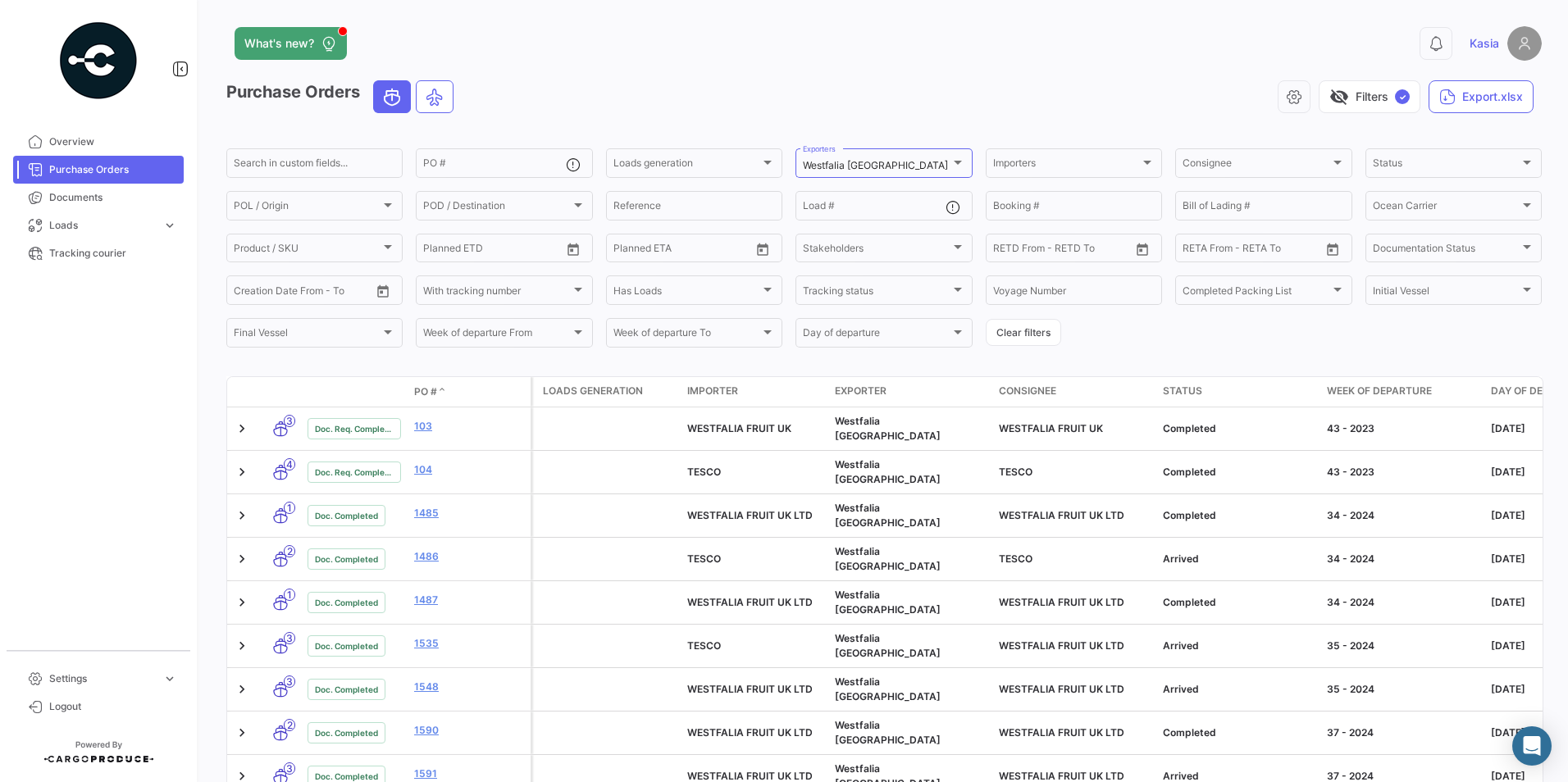
click at [434, 390] on span "PO #" at bounding box center [425, 391] width 23 height 15
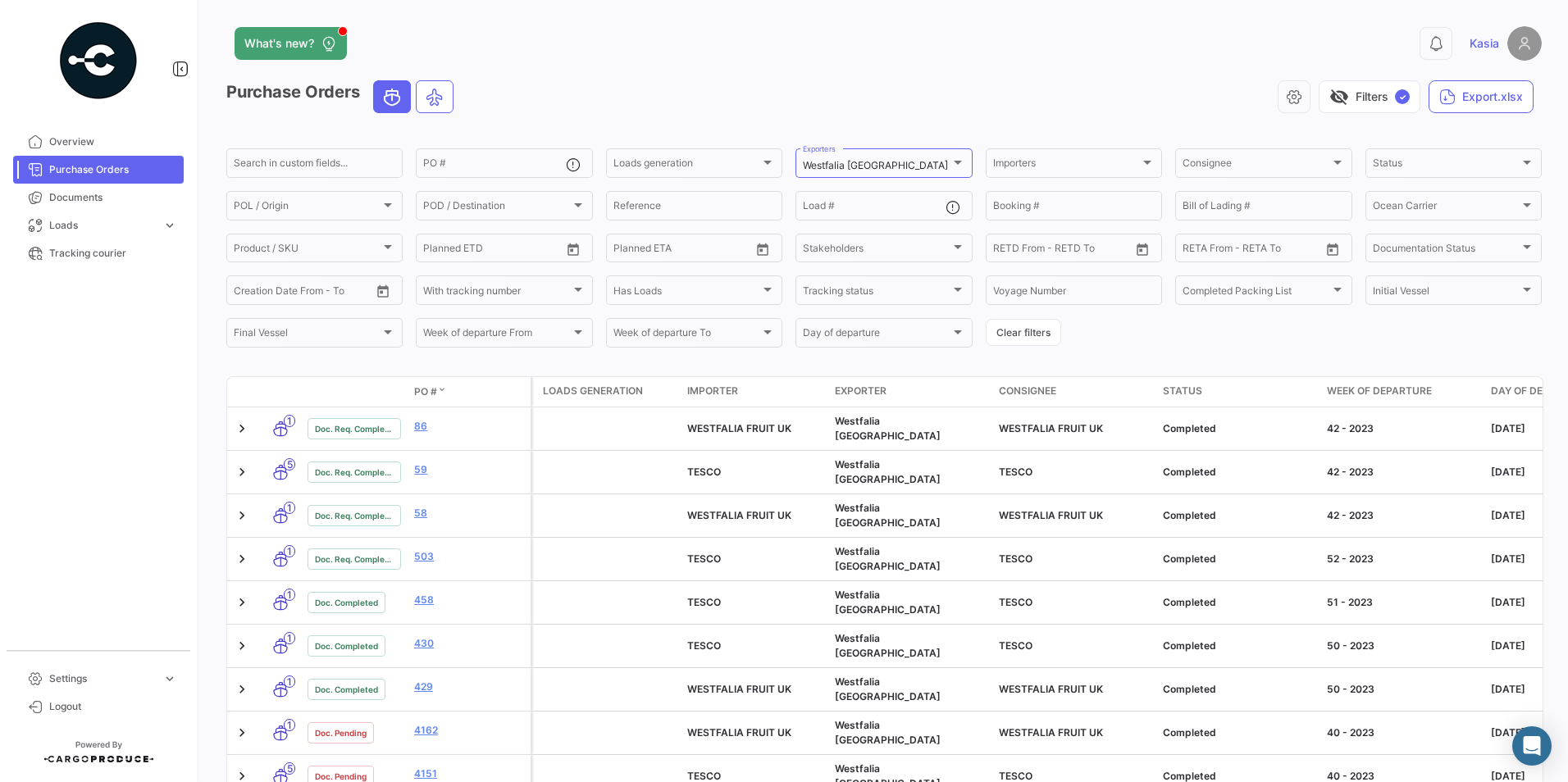
click at [432, 393] on span "PO #" at bounding box center [425, 391] width 23 height 15
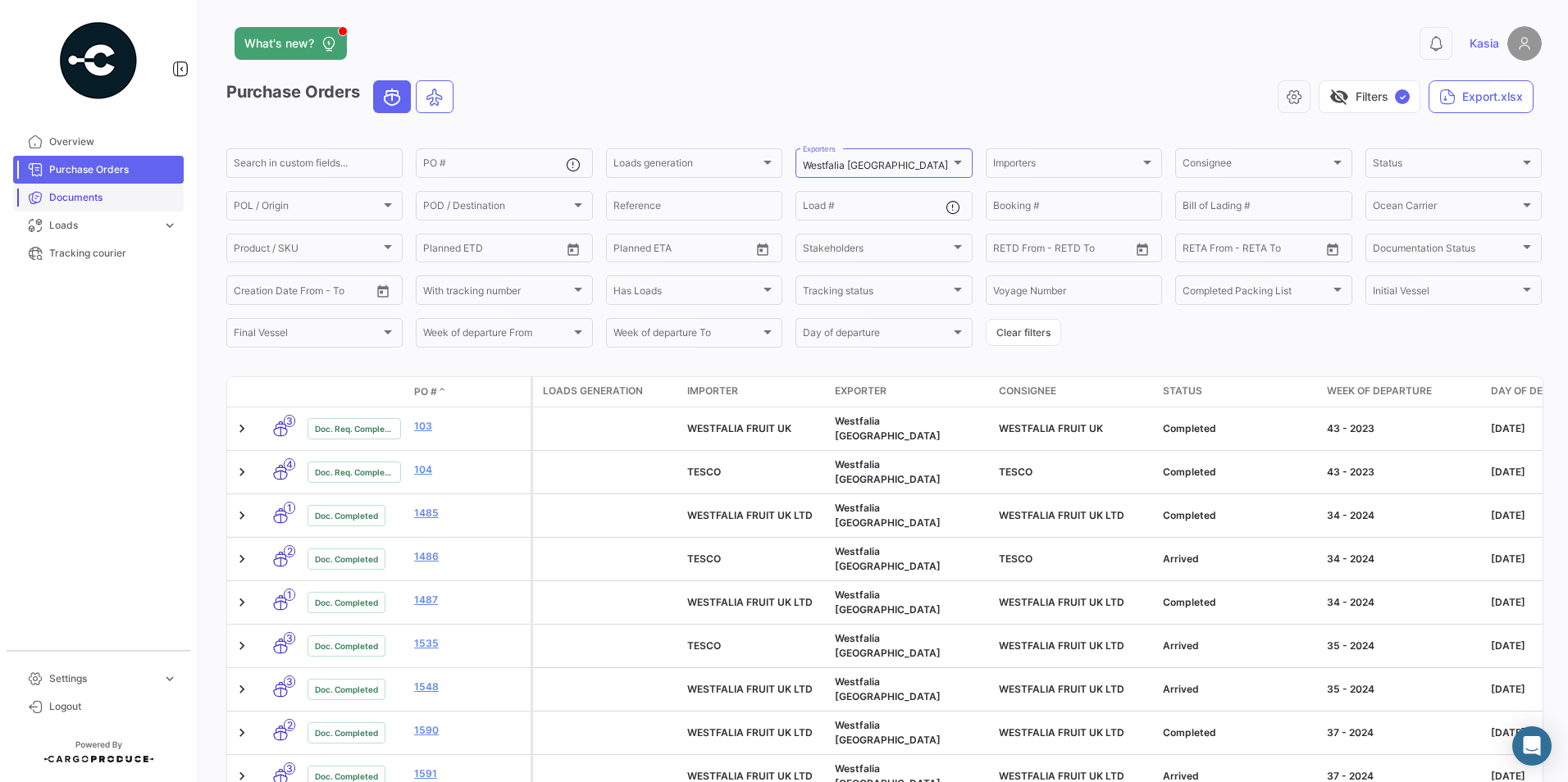
drag, startPoint x: 108, startPoint y: 201, endPoint x: 122, endPoint y: 200, distance: 14.0
click at [108, 201] on span "Documents" at bounding box center [112, 197] width 128 height 15
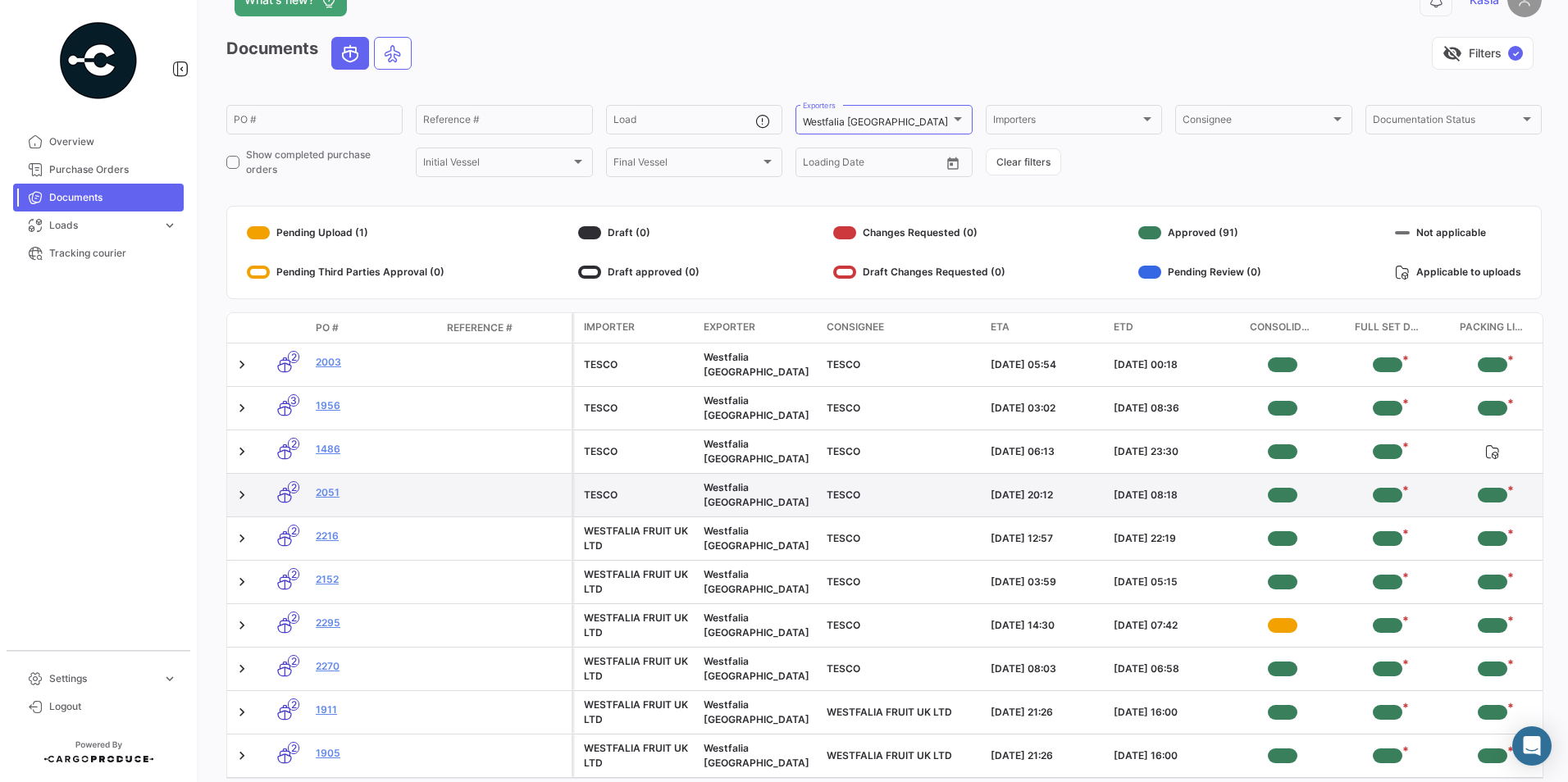
scroll to position [111, 0]
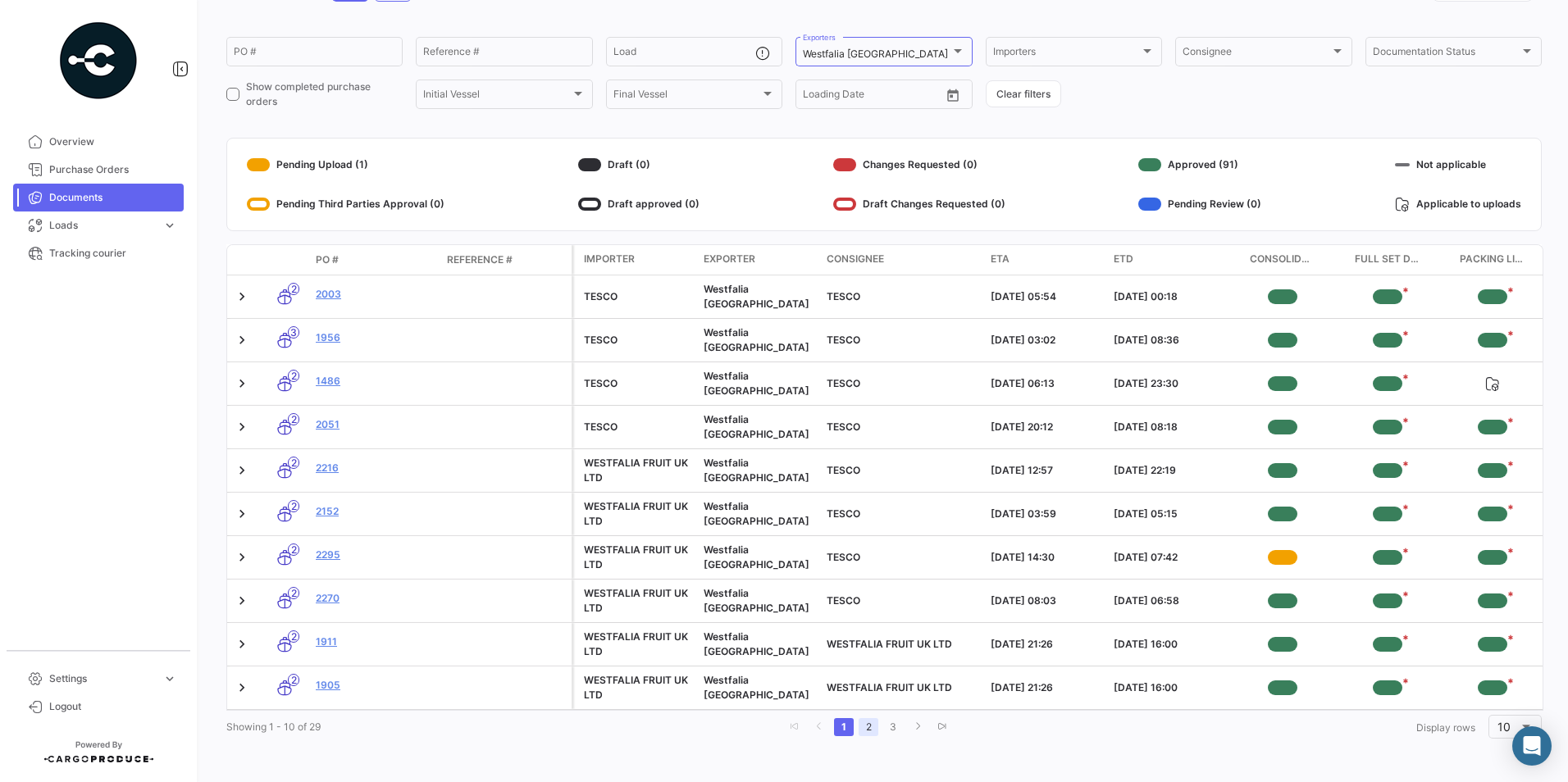
click at [864, 486] on link "2" at bounding box center [868, 726] width 20 height 18
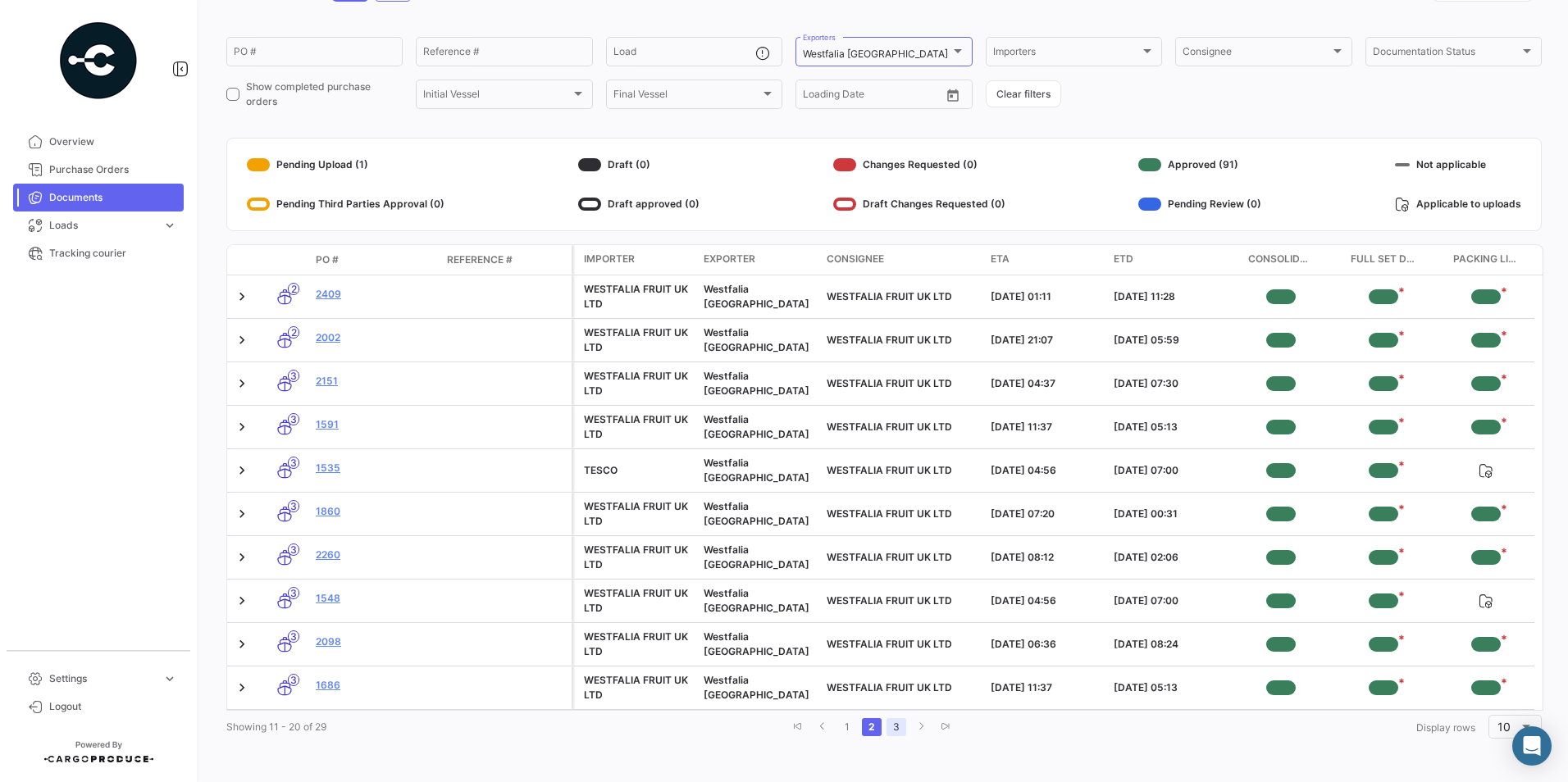
click at [891, 486] on link "3" at bounding box center [895, 726] width 20 height 18
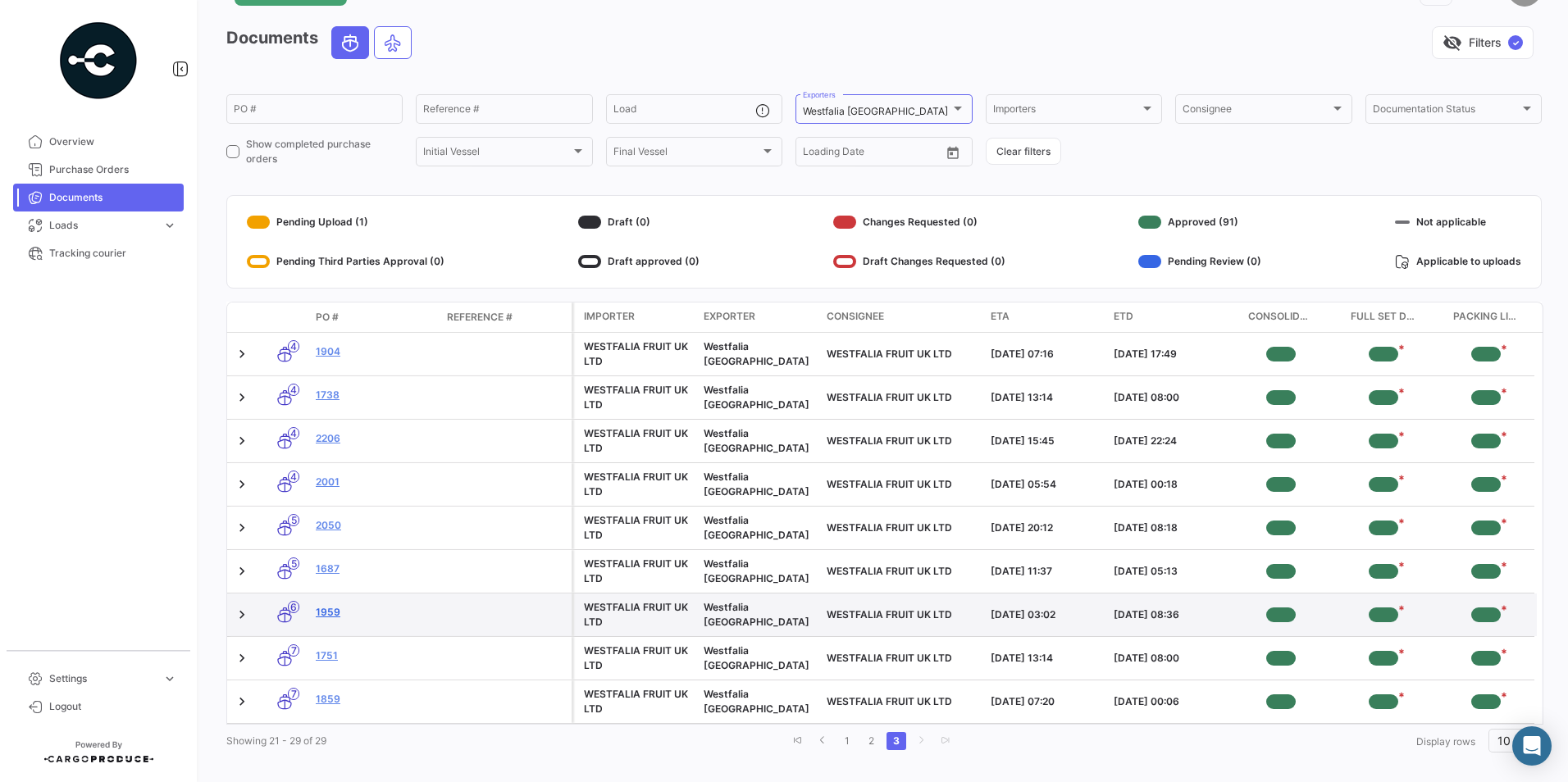
scroll to position [81, 0]
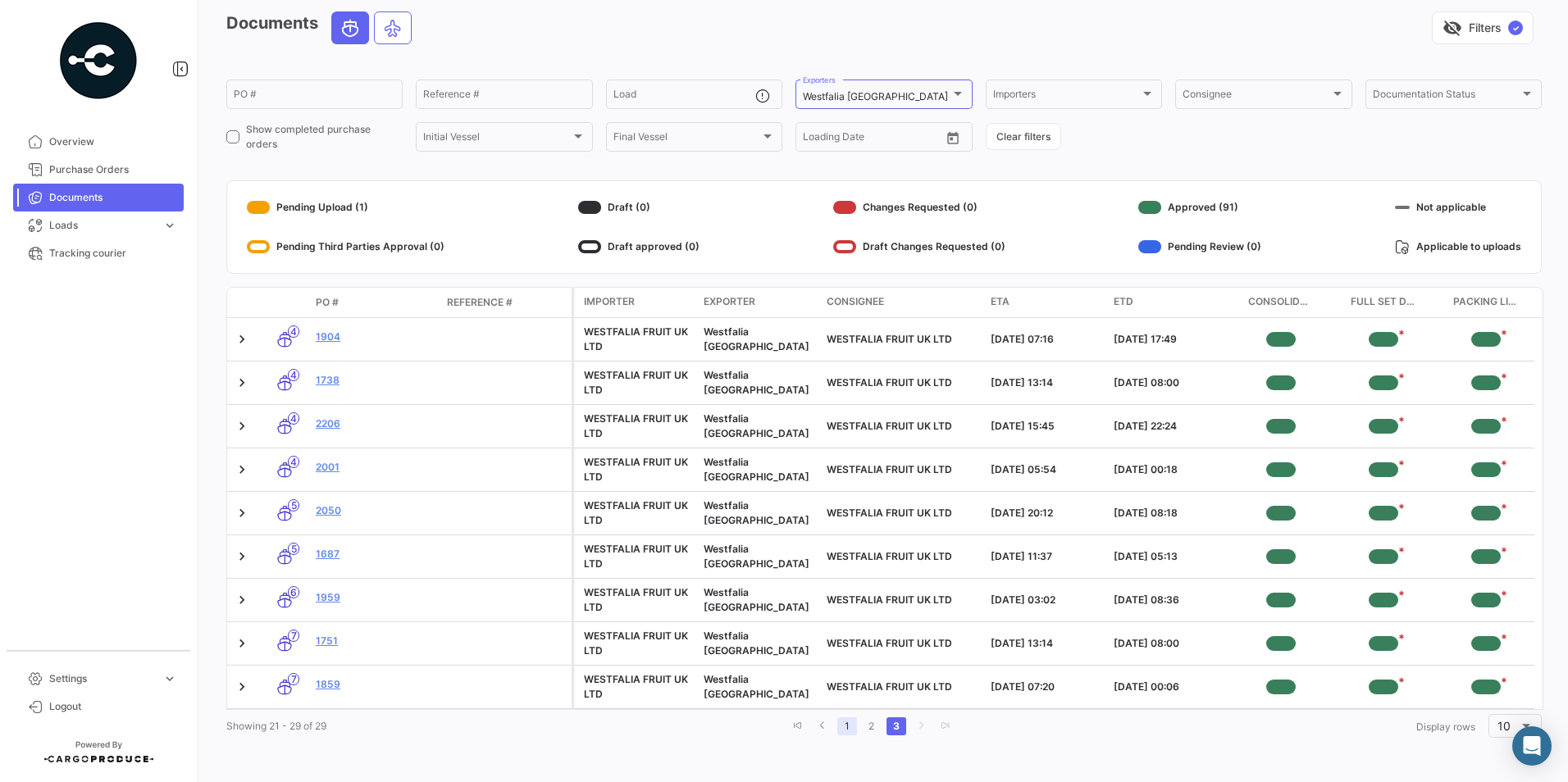
click at [848, 486] on link "1" at bounding box center [846, 726] width 20 height 18
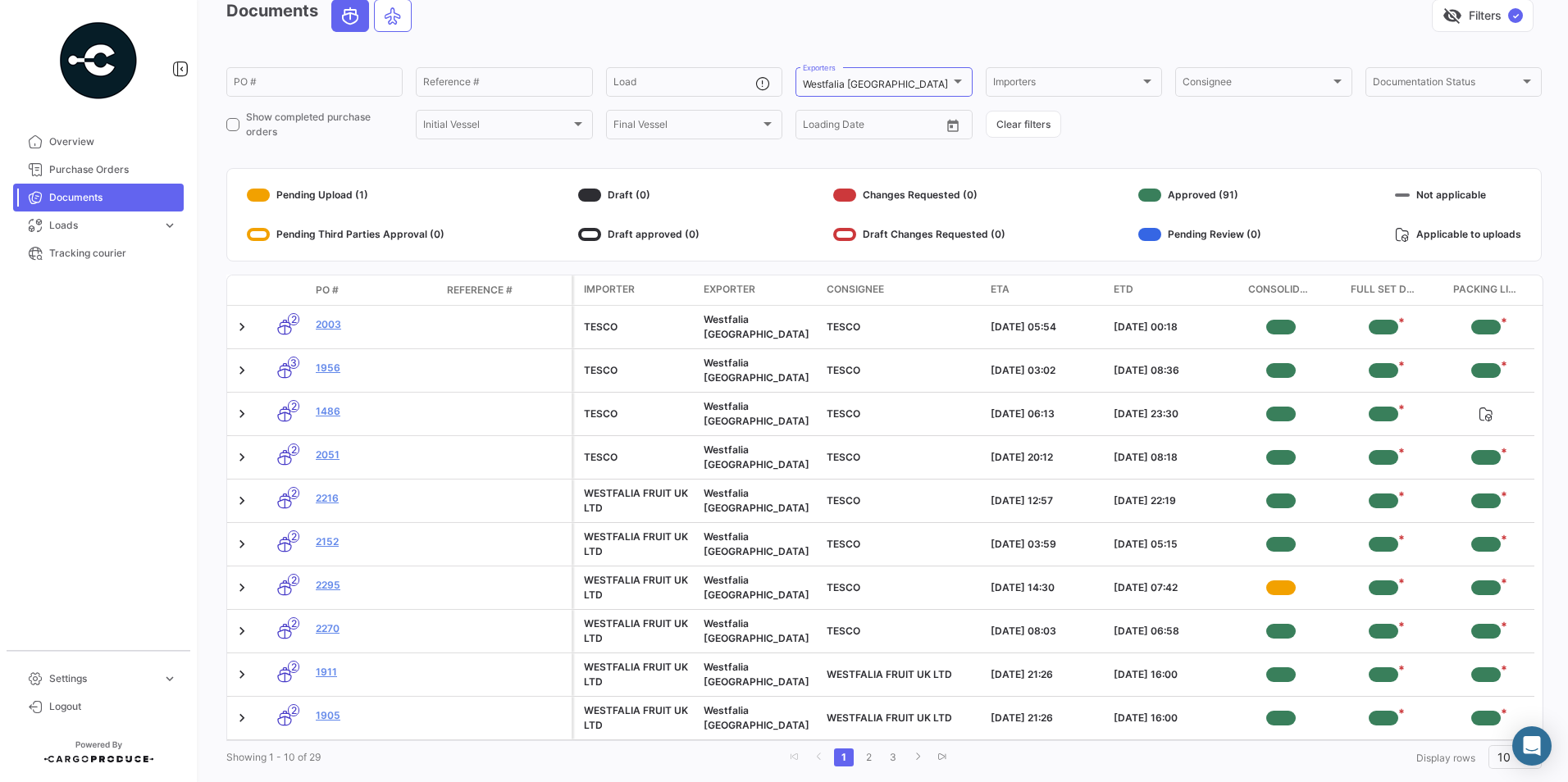
scroll to position [0, 0]
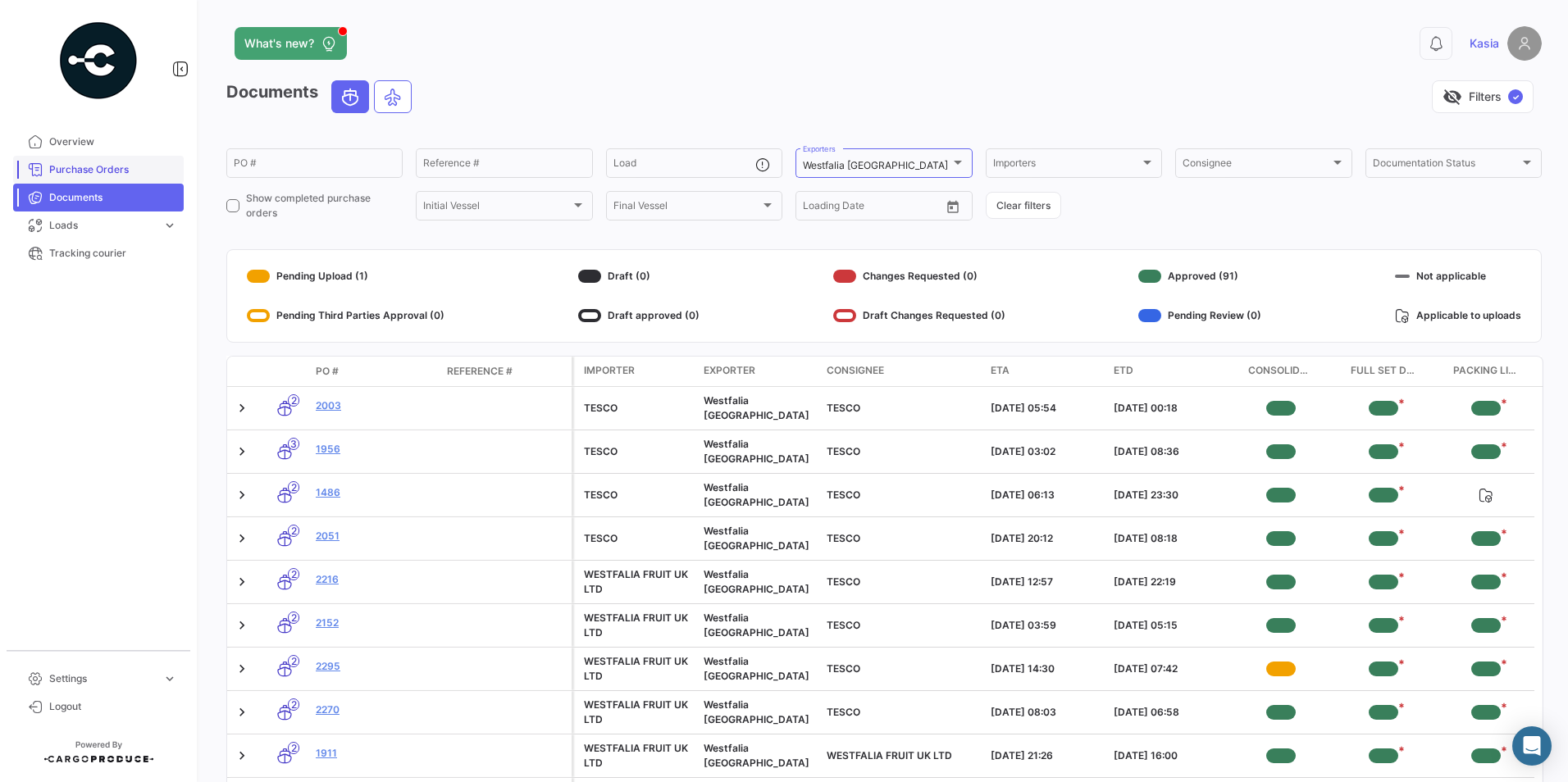
click at [113, 167] on span "Purchase Orders" at bounding box center [112, 169] width 128 height 15
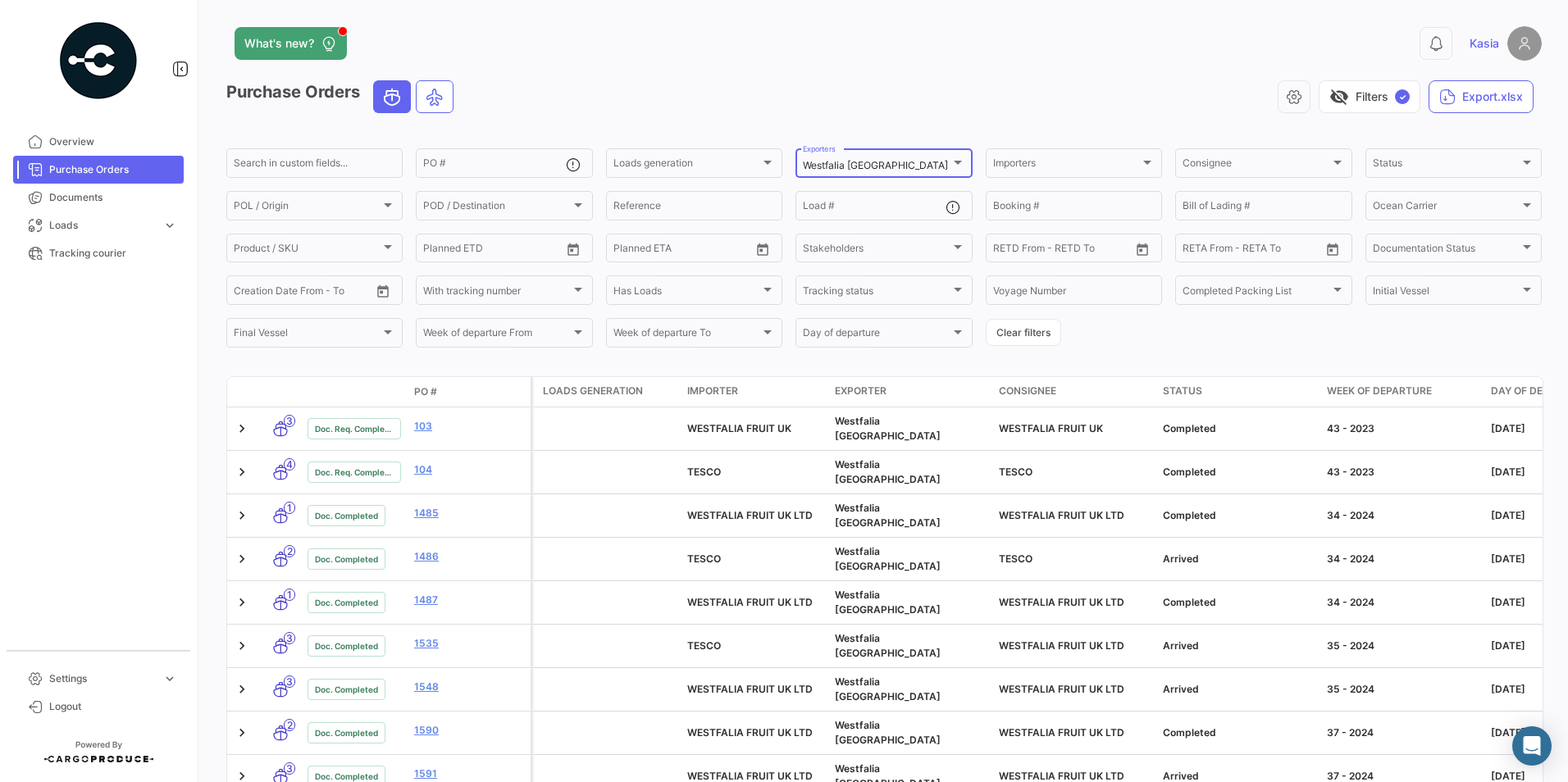
click at [844, 168] on mat-select-trigger "Westfalia [GEOGRAPHIC_DATA]" at bounding box center [876, 165] width 146 height 12
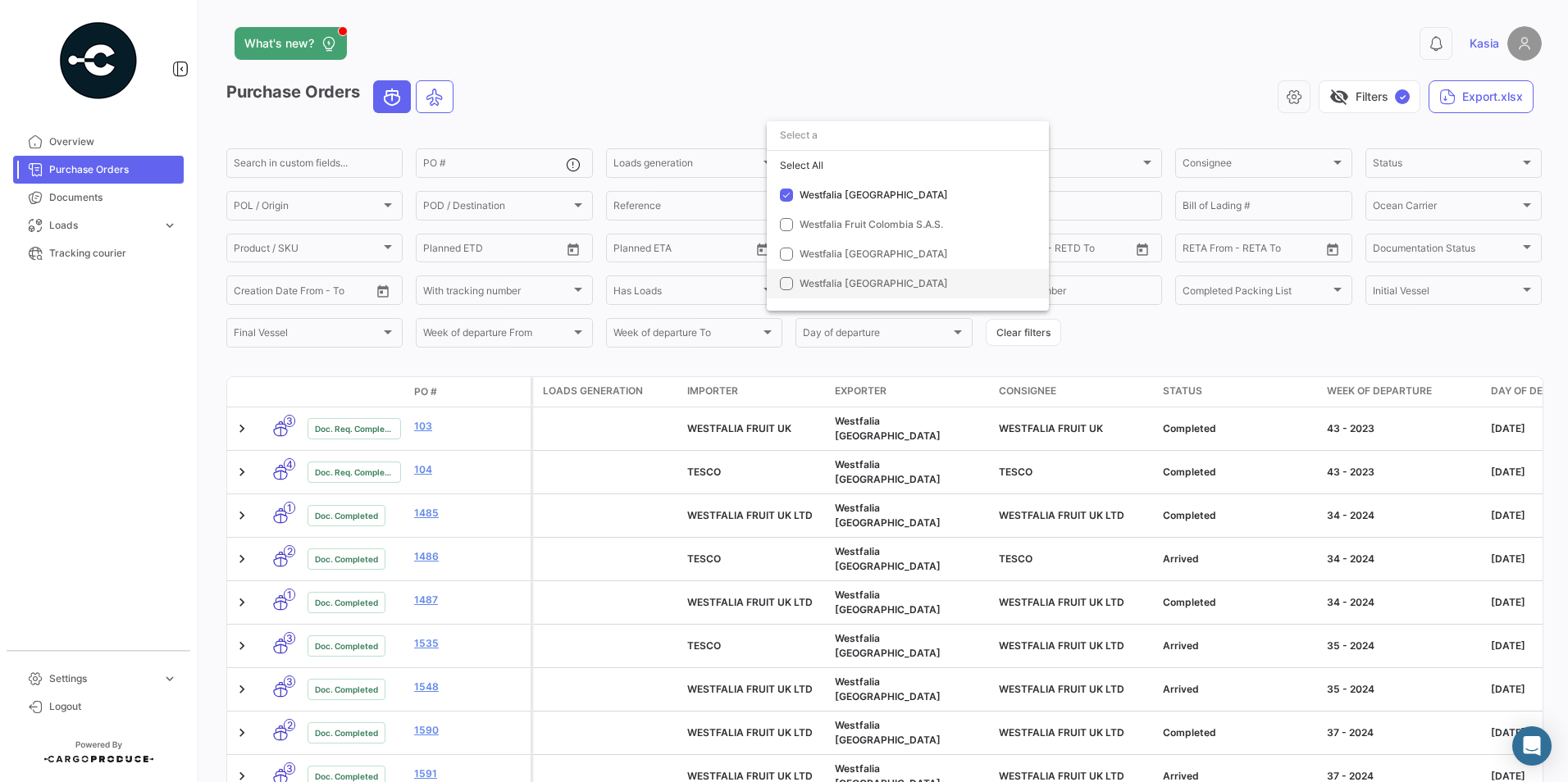
click at [874, 280] on span "Westfalia [GEOGRAPHIC_DATA]" at bounding box center [873, 283] width 148 height 12
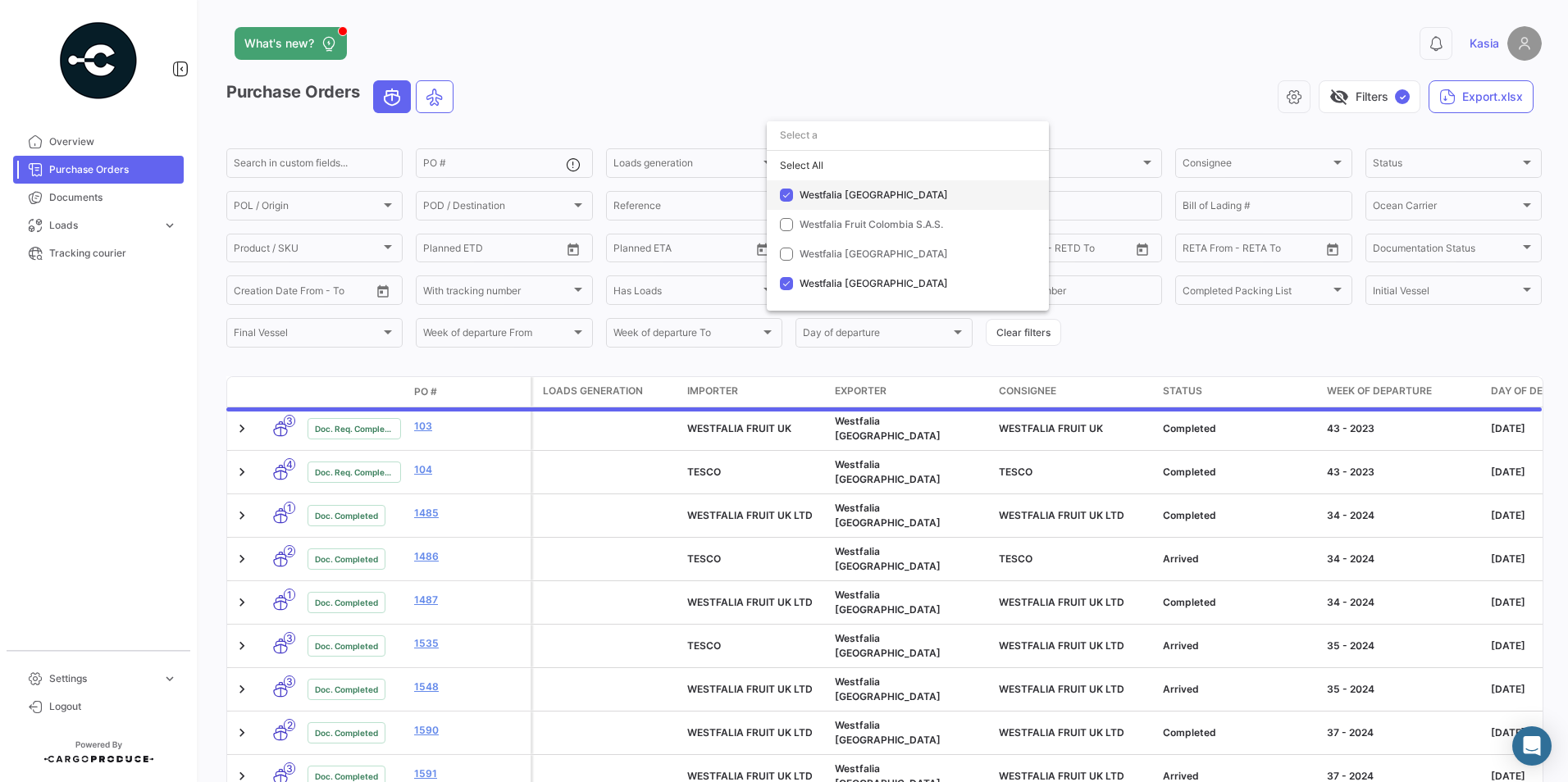
click at [814, 191] on span "Westfalia [GEOGRAPHIC_DATA]" at bounding box center [873, 194] width 148 height 12
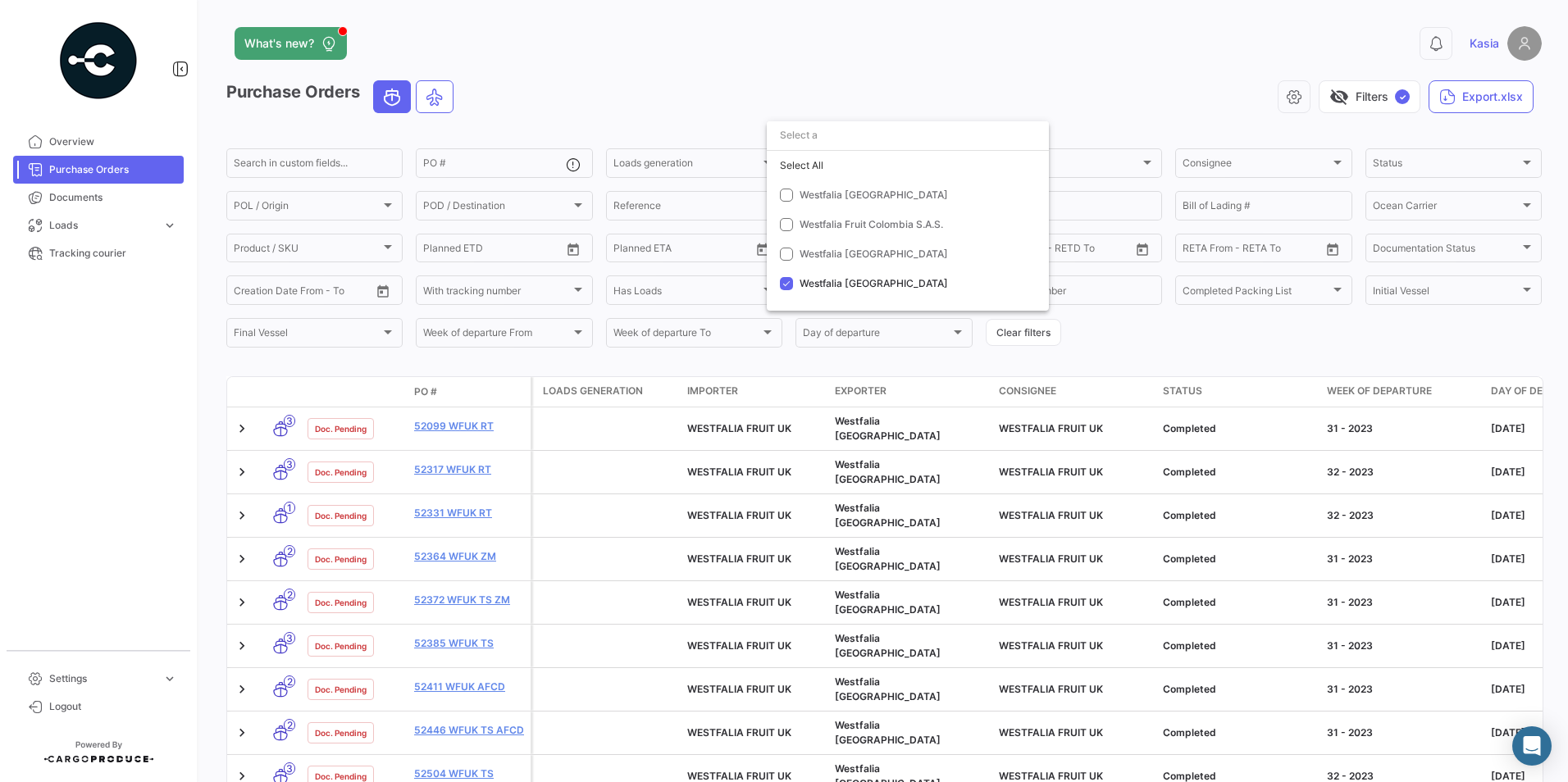
click at [549, 101] on div at bounding box center [784, 391] width 1568 height 782
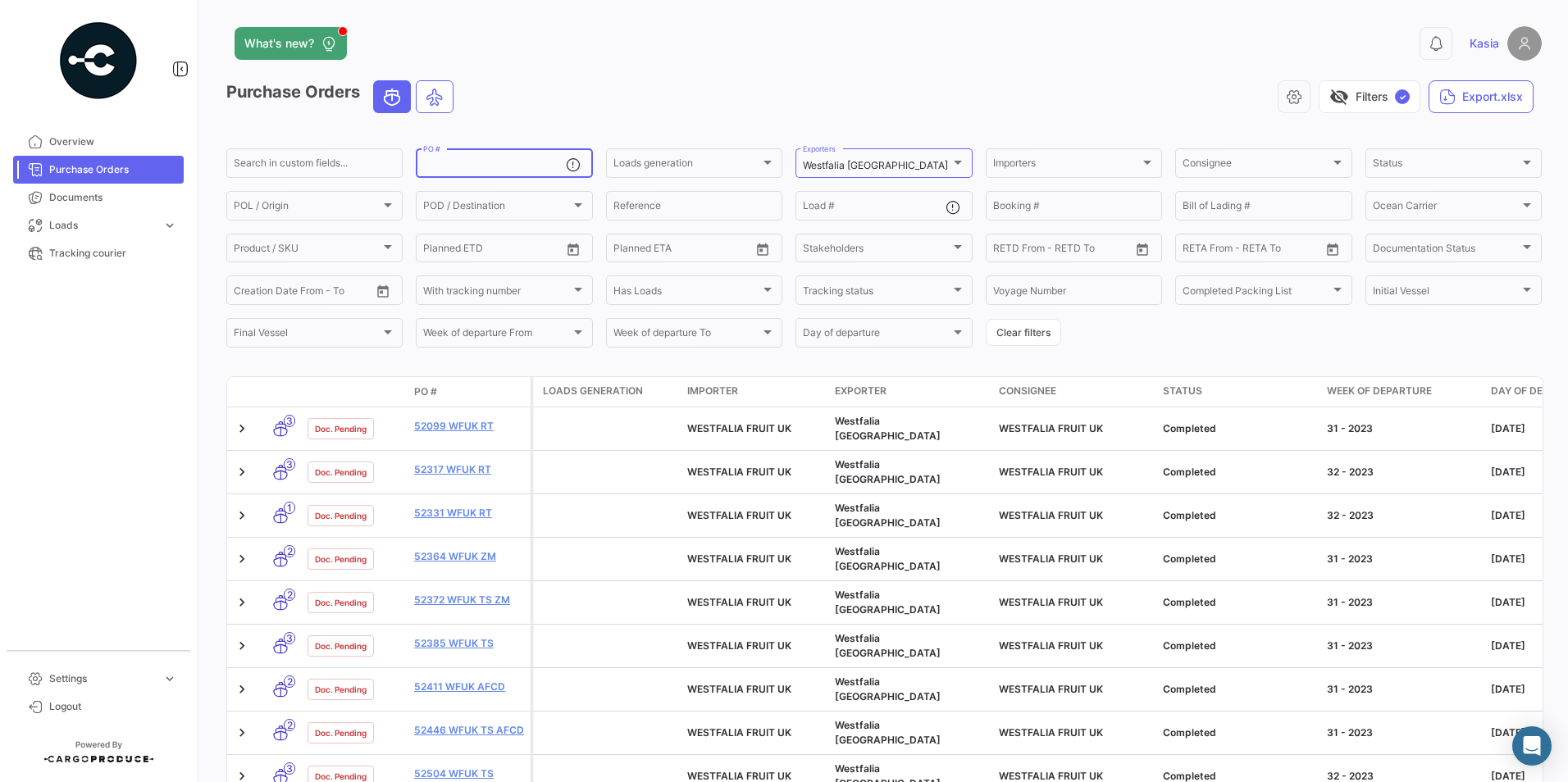
click at [477, 166] on input "PO #" at bounding box center [494, 165] width 142 height 11
paste input "73299 WFUK RT"
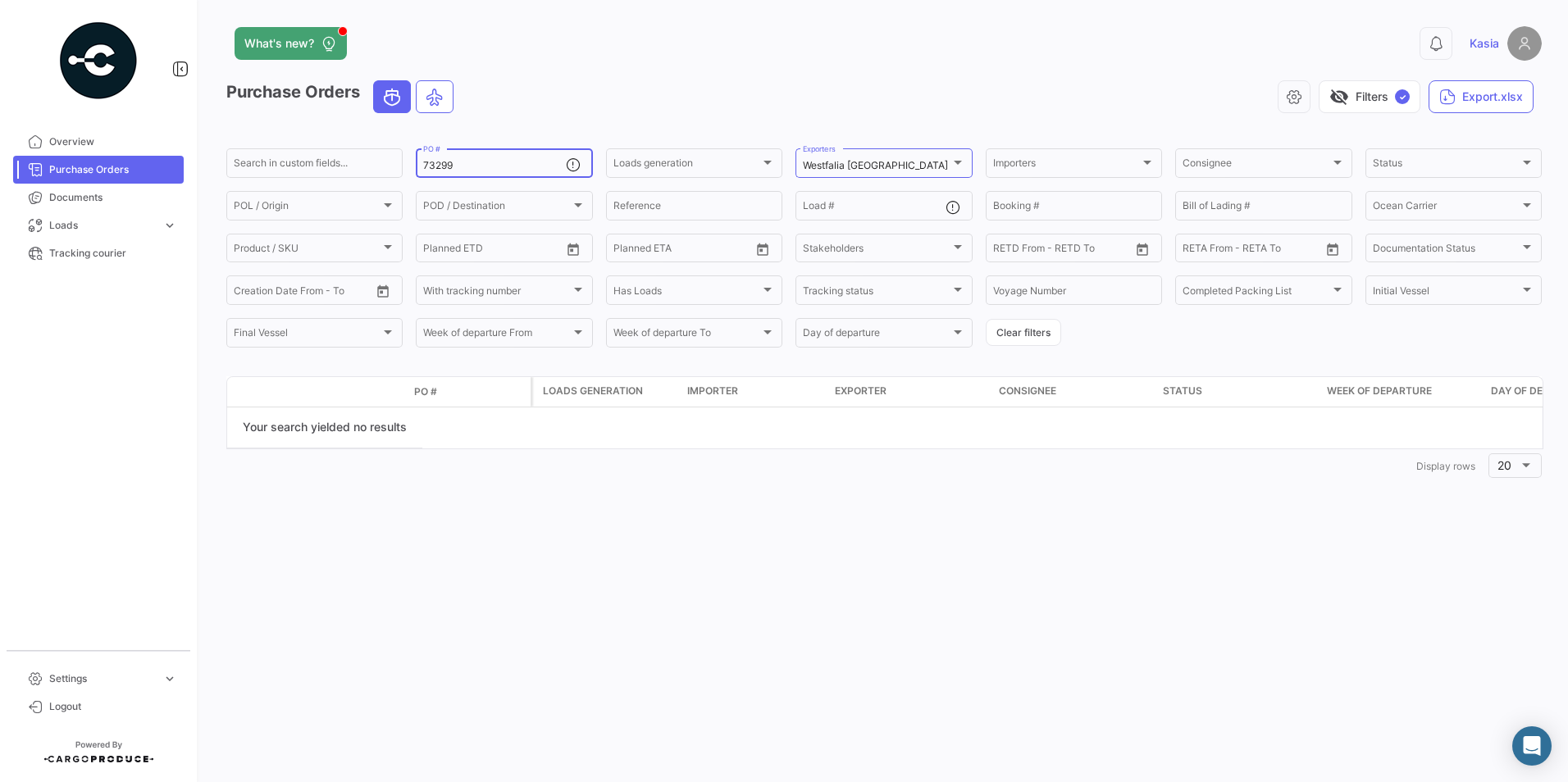
click at [472, 172] on div "73299 PO #" at bounding box center [494, 162] width 142 height 32
click at [0, 0] on div "Search in custom fields... 73299 PO # Loads generation Loads generation Westfal…" at bounding box center [0, 0] width 0 height 0
paste input "504 WFUK TS"
drag, startPoint x: 517, startPoint y: 168, endPoint x: 452, endPoint y: 179, distance: 65.9
click at [452, 179] on mat-form-field "73504 WFUK TS PO #" at bounding box center [504, 163] width 176 height 34
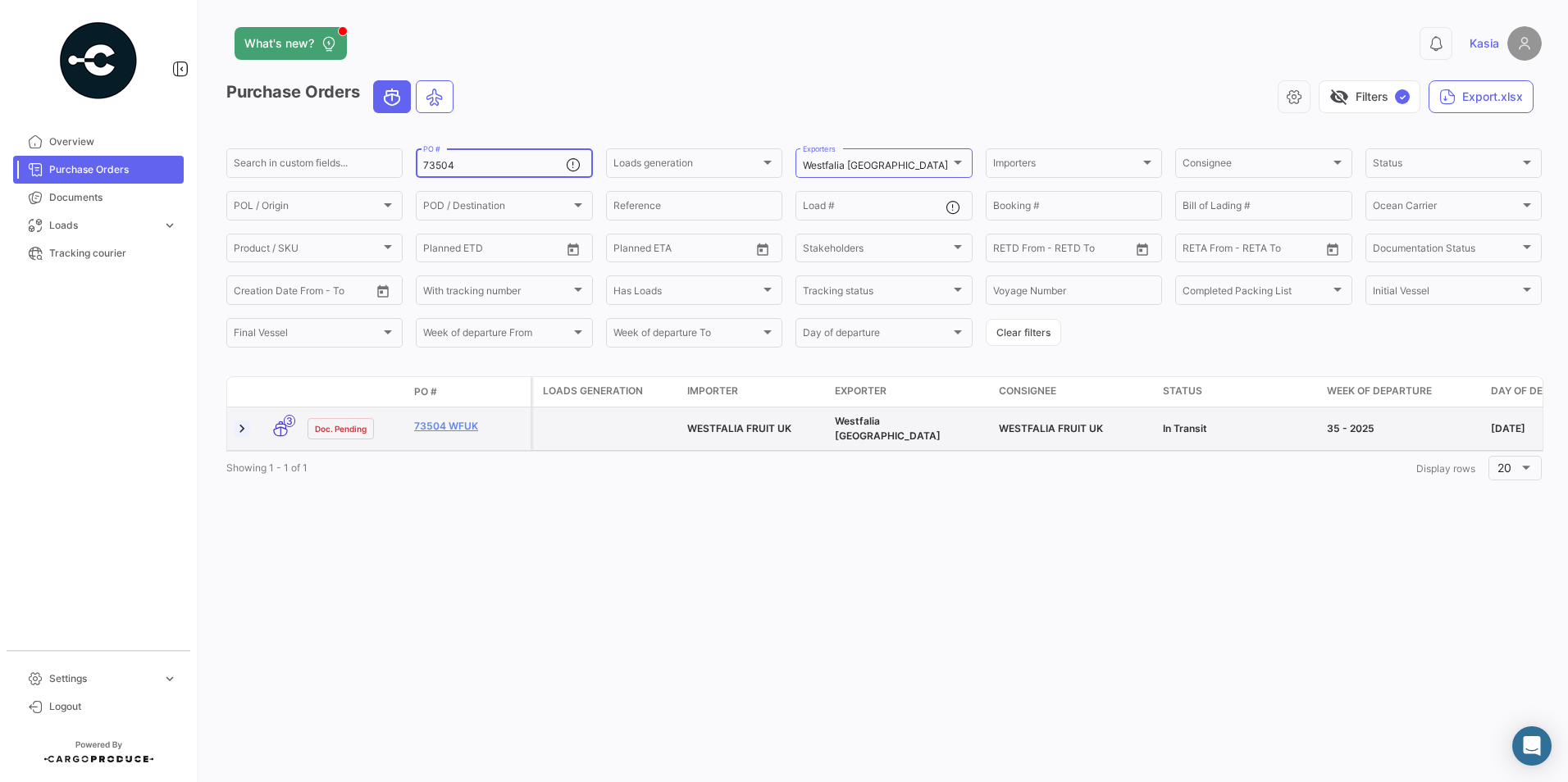
type input "73504"
click at [242, 430] on link at bounding box center [241, 428] width 16 height 16
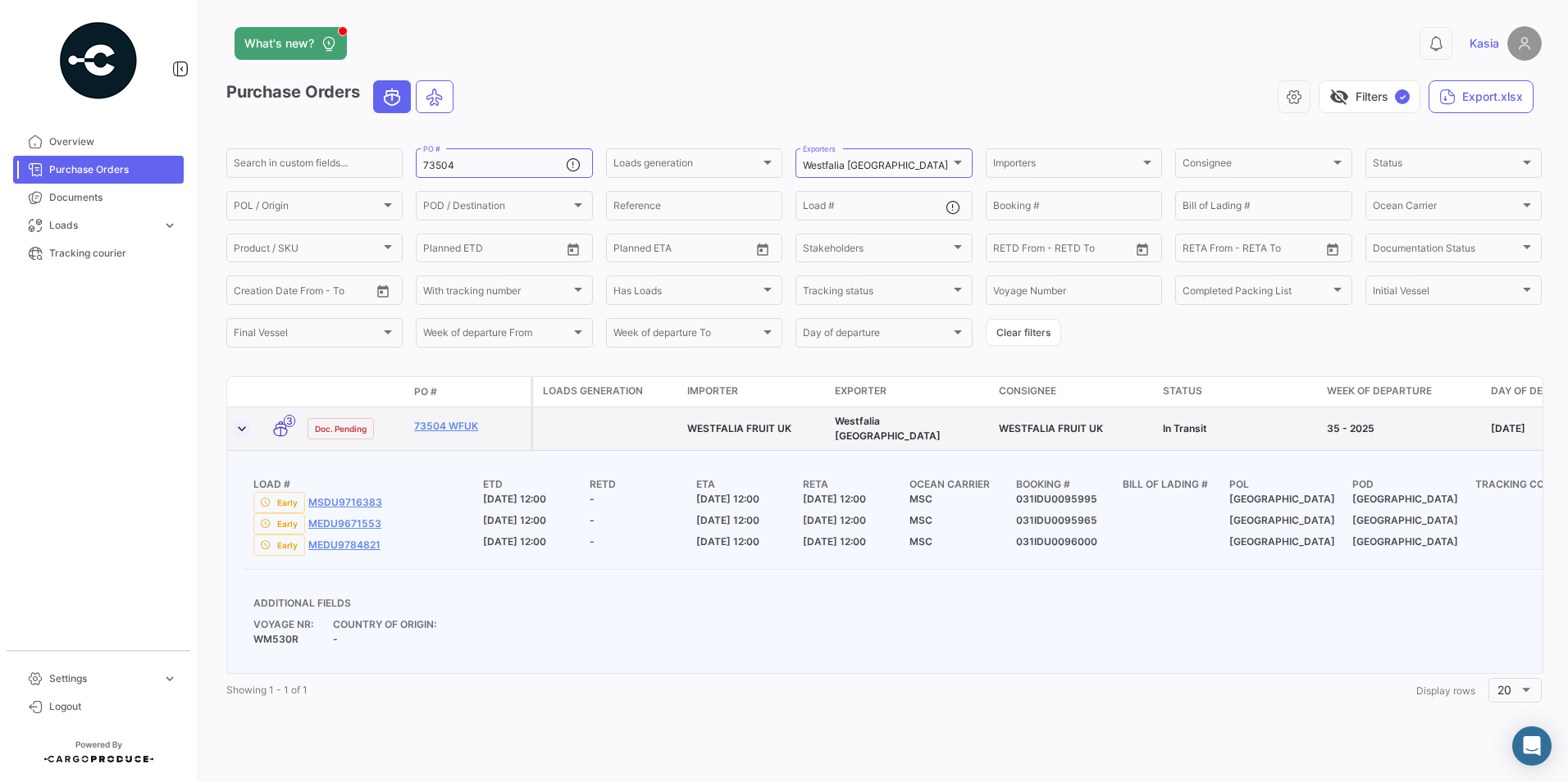
click at [242, 430] on link at bounding box center [241, 428] width 16 height 16
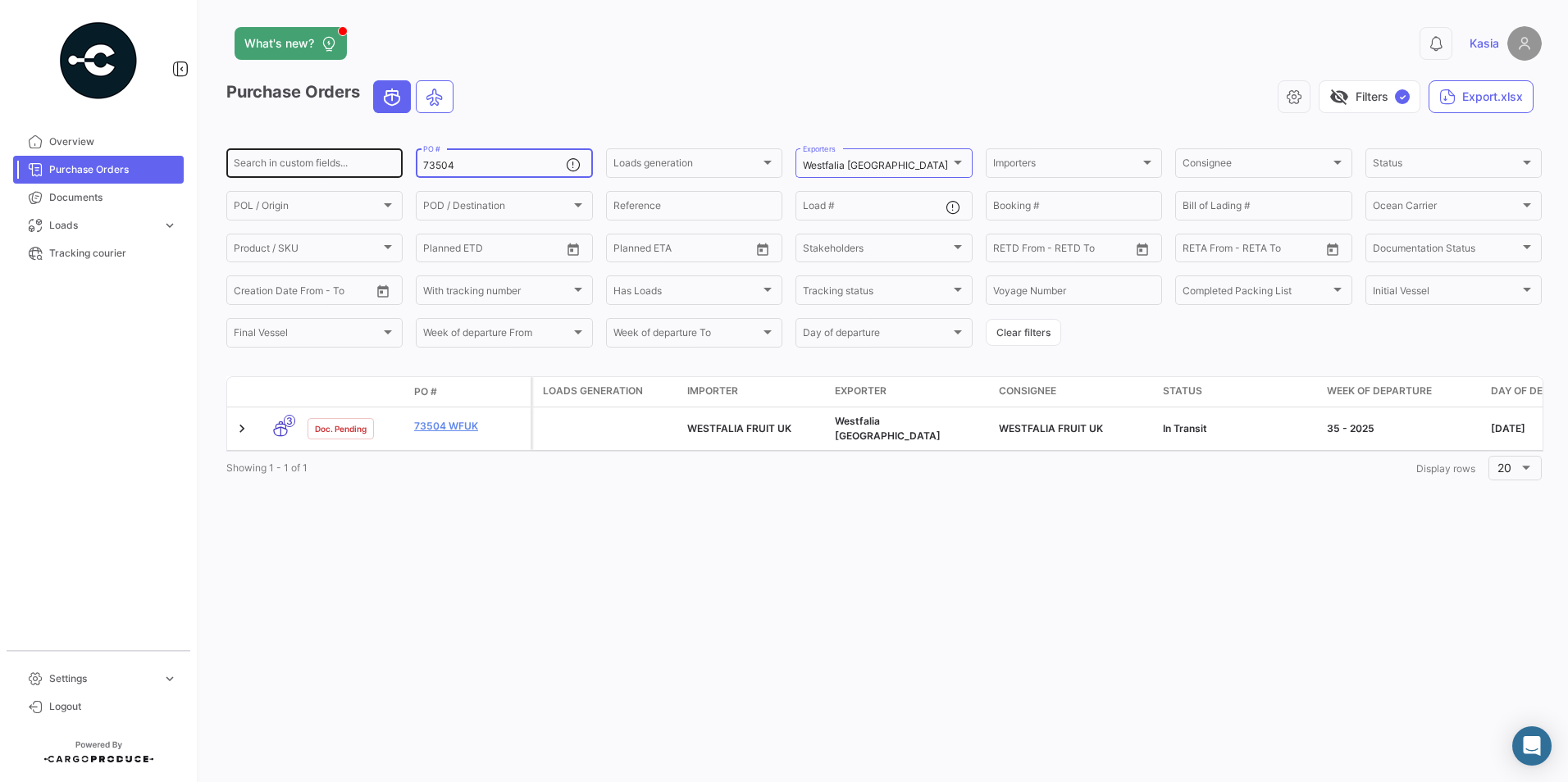
drag, startPoint x: 480, startPoint y: 166, endPoint x: 396, endPoint y: 166, distance: 84.0
click at [0, 0] on div "Search in custom fields... 73504 PO # Loads generation Loads generation Westfal…" at bounding box center [0, 0] width 0 height 0
